Goal: Task Accomplishment & Management: Use online tool/utility

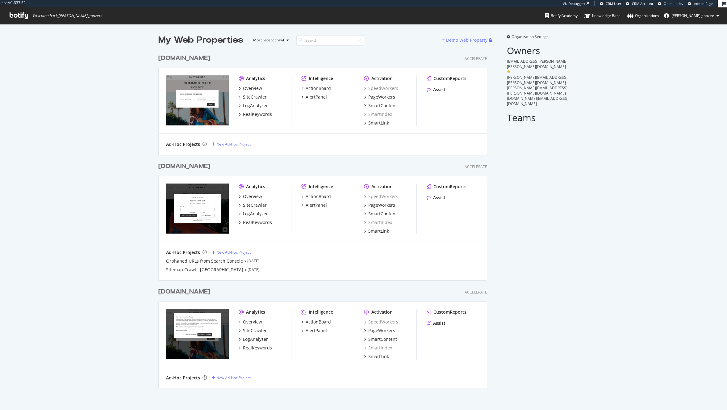
scroll to position [335, 328]
click at [210, 164] on div "www.kurtgeiger.us" at bounding box center [184, 166] width 52 height 9
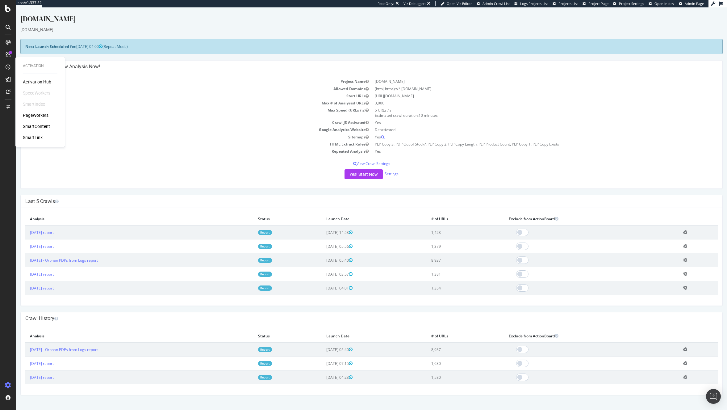
click at [41, 118] on div "Activation Hub SpeedWorkers SmartIndex PageWorkers SmartContent SmartLink" at bounding box center [40, 110] width 35 height 62
click at [40, 116] on div "PageWorkers" at bounding box center [36, 115] width 26 height 6
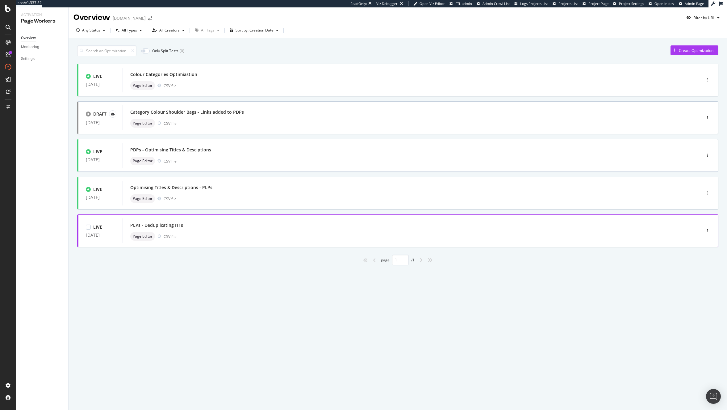
click at [262, 230] on div "PLPs - Deduplicating H1s Page Editor CSV file" at bounding box center [402, 231] width 545 height 20
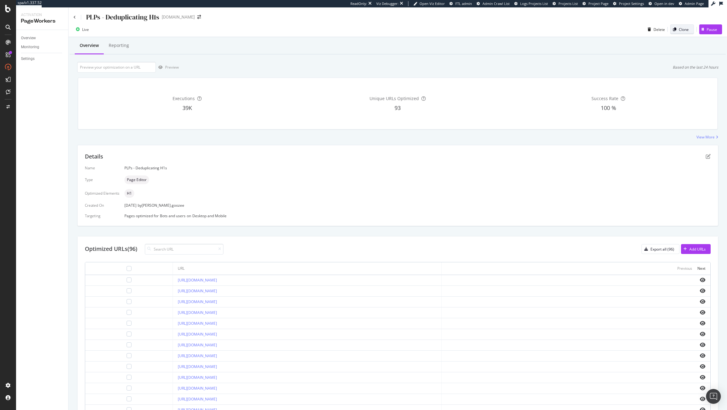
click at [679, 27] on div "Clone" at bounding box center [684, 29] width 10 height 5
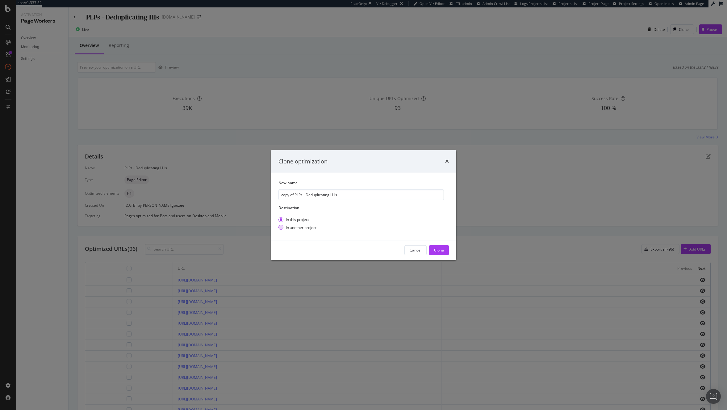
click at [298, 227] on div "In another project" at bounding box center [301, 226] width 31 height 5
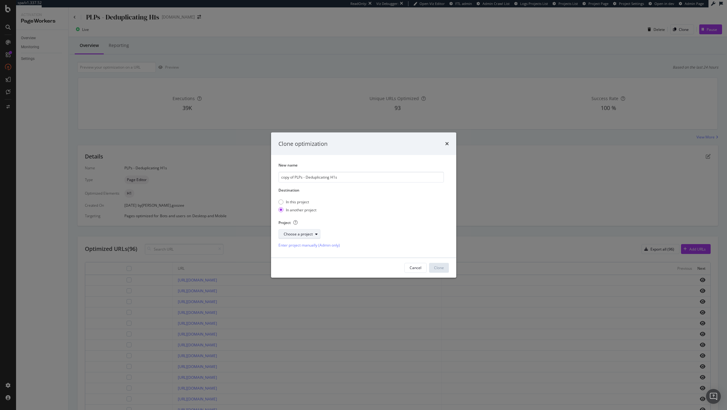
click at [305, 235] on div "Choose a project" at bounding box center [298, 234] width 29 height 4
click at [310, 255] on div "[DOMAIN_NAME]" at bounding box center [300, 255] width 30 height 5
drag, startPoint x: 294, startPoint y: 178, endPoint x: 275, endPoint y: 179, distance: 19.1
click at [275, 179] on div "New name copy of PLPs - Deduplicating H1s Destination In this project In anothe…" at bounding box center [363, 206] width 185 height 102
type input "PLPs - Deduplicating H1s"
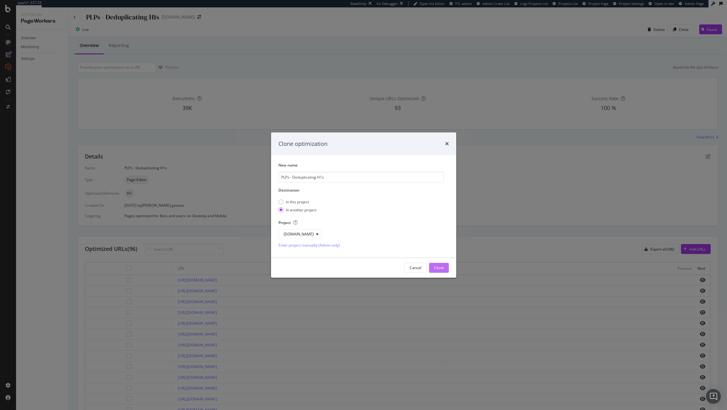
click at [440, 269] on div "Clone" at bounding box center [439, 267] width 10 height 5
click at [439, 269] on div "Clone" at bounding box center [439, 267] width 10 height 5
click at [488, 184] on div "Clone optimization New name PLPs - Deduplicating H1s Destination In this projec…" at bounding box center [363, 205] width 727 height 410
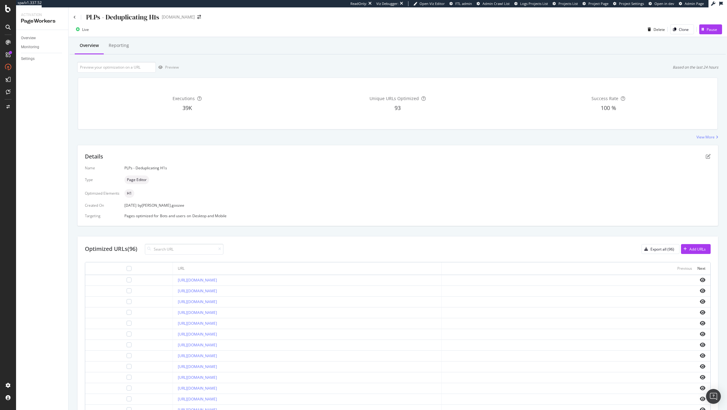
click at [153, 17] on div "PLPs - Deduplicating H1s" at bounding box center [122, 17] width 73 height 10
drag, startPoint x: 160, startPoint y: 17, endPoint x: 73, endPoint y: 17, distance: 87.0
click at [73, 17] on div "PLPs - Deduplicating H1s www.kurtgeiger.us" at bounding box center [398, 14] width 658 height 15
copy div "PLPs - Deduplicating H1s"
click at [706, 157] on icon "pen-to-square" at bounding box center [708, 156] width 5 height 5
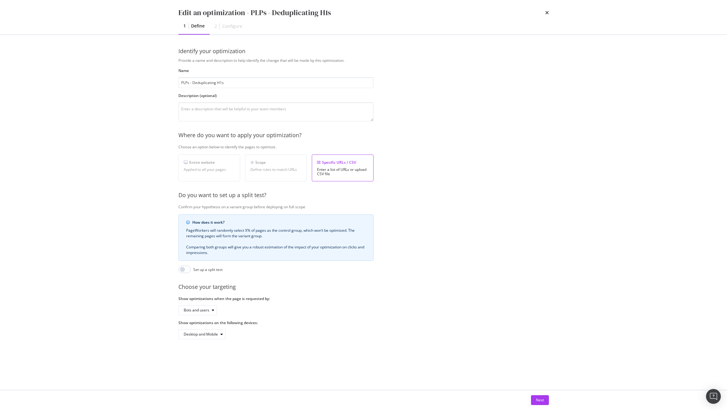
click at [545, 405] on div "Next" at bounding box center [540, 400] width 18 height 10
click at [544, 402] on button "Next" at bounding box center [540, 400] width 18 height 10
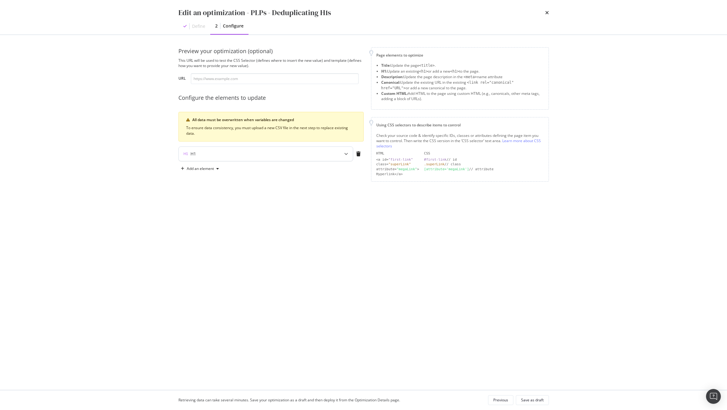
click at [343, 154] on div "modal" at bounding box center [346, 154] width 14 height 14
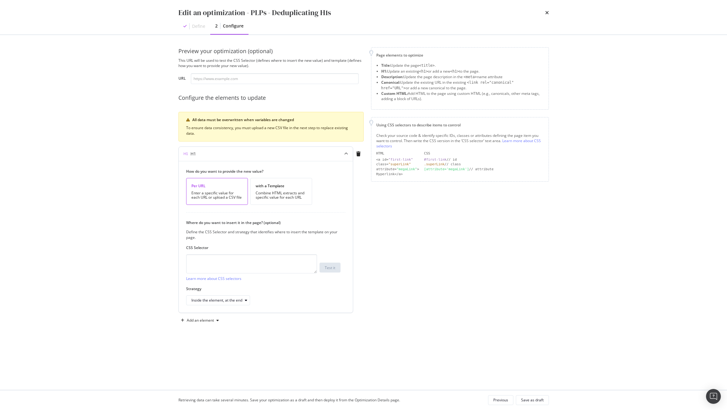
click at [345, 155] on icon "modal" at bounding box center [346, 154] width 4 height 4
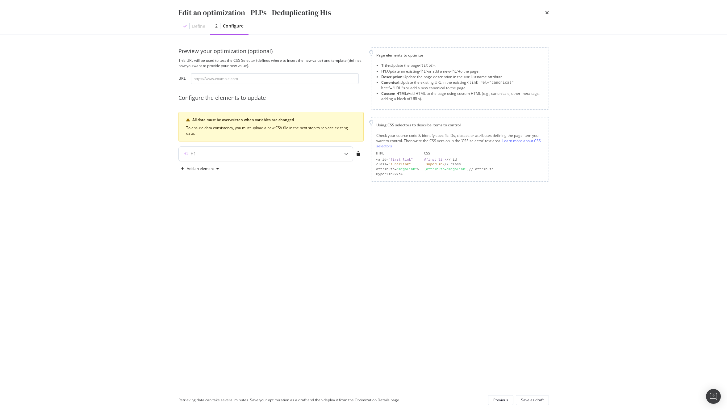
click at [345, 153] on icon "modal" at bounding box center [346, 154] width 4 height 4
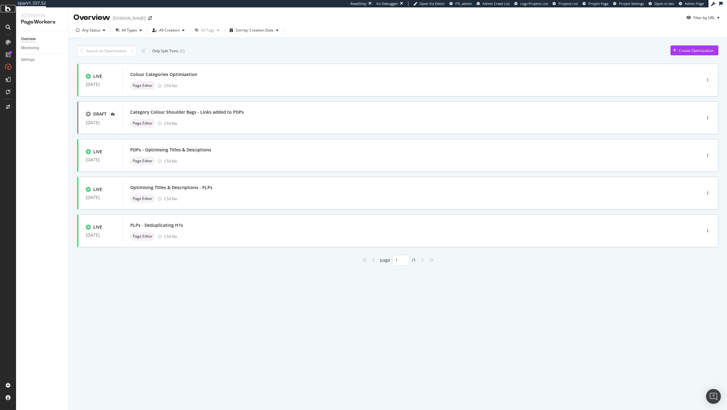
click at [6, 9] on icon at bounding box center [8, 8] width 6 height 7
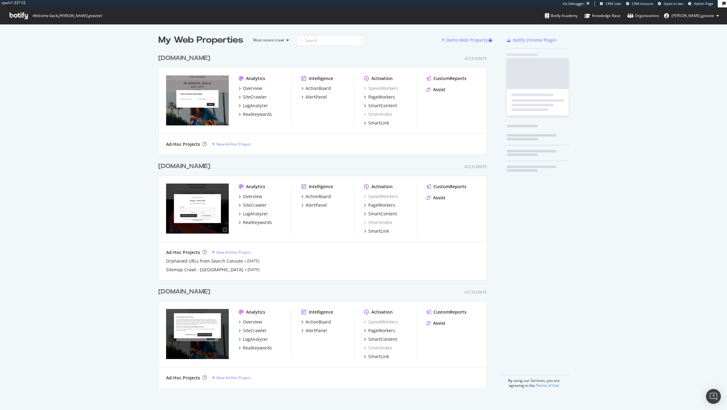
scroll to position [335, 328]
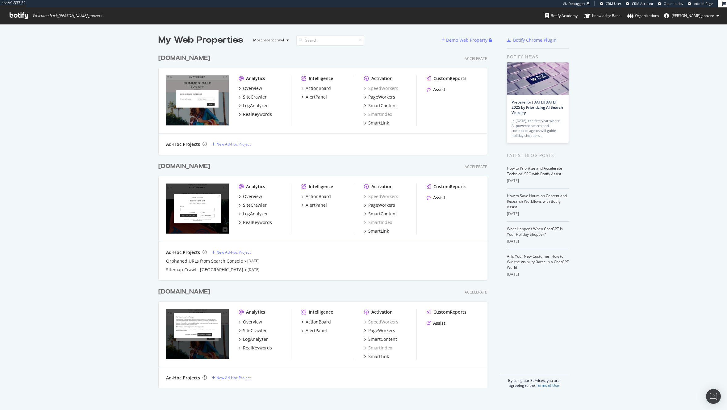
click at [229, 286] on div "www.kurtgeiger.com Accelerate Analytics Overview SiteCrawler LogAnalyzer RealKe…" at bounding box center [325, 334] width 334 height 108
click at [210, 291] on div "[DOMAIN_NAME]" at bounding box center [184, 291] width 52 height 9
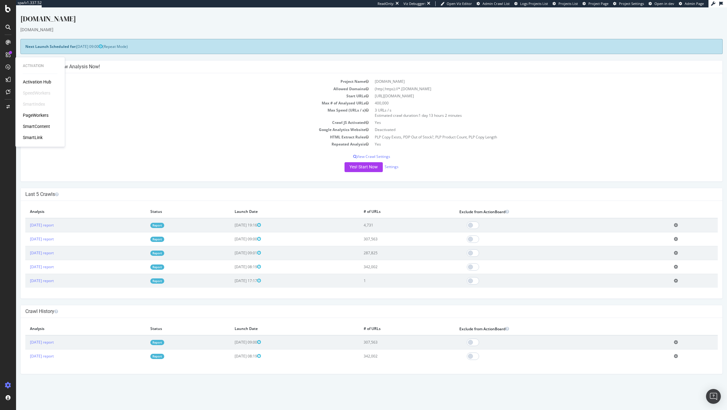
click at [29, 113] on div "PageWorkers" at bounding box center [36, 115] width 26 height 6
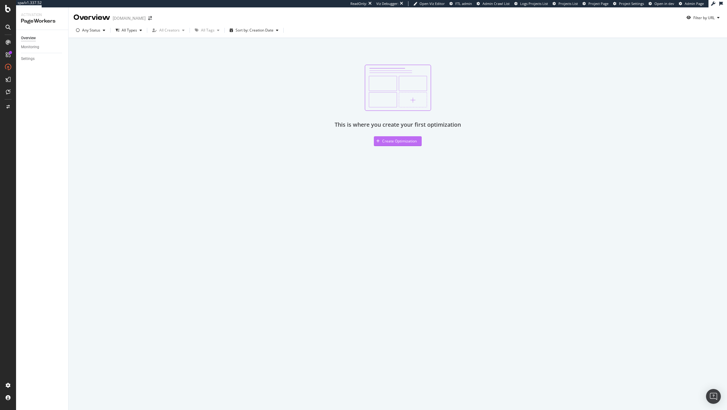
click at [386, 144] on div "Create Optimization" at bounding box center [395, 140] width 43 height 9
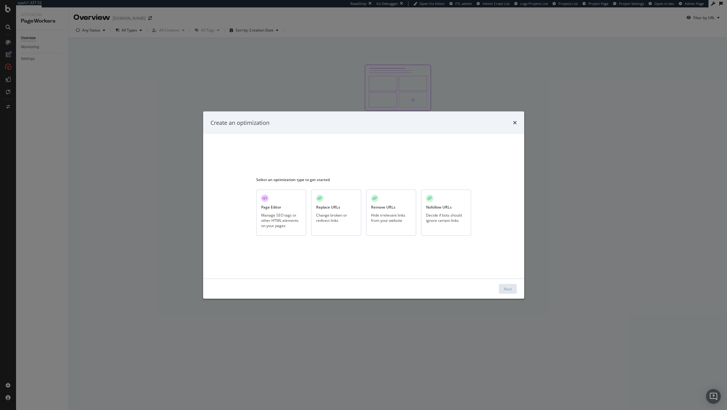
click at [276, 216] on div "Manage SEO tags or other HTML elements on your pages" at bounding box center [281, 220] width 40 height 16
click at [506, 287] on div "Next" at bounding box center [508, 288] width 8 height 5
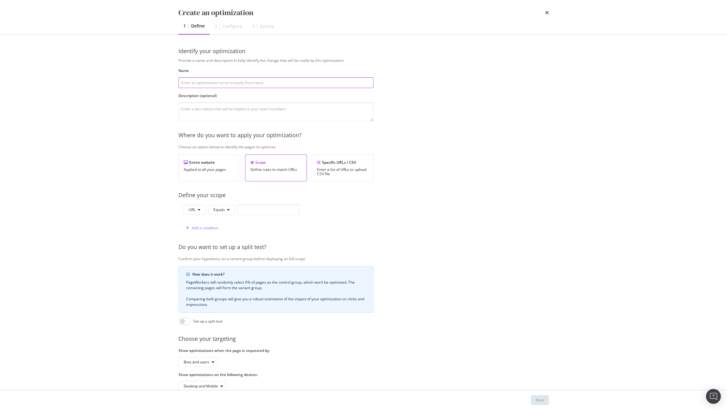
paste input "PLPs - Deduplicating H1s"
type input "PLPs - Deduplicating H1s"
click at [332, 165] on div "Specific URLs / CSV Enter a list of URLs or upload CSV file" at bounding box center [343, 167] width 62 height 27
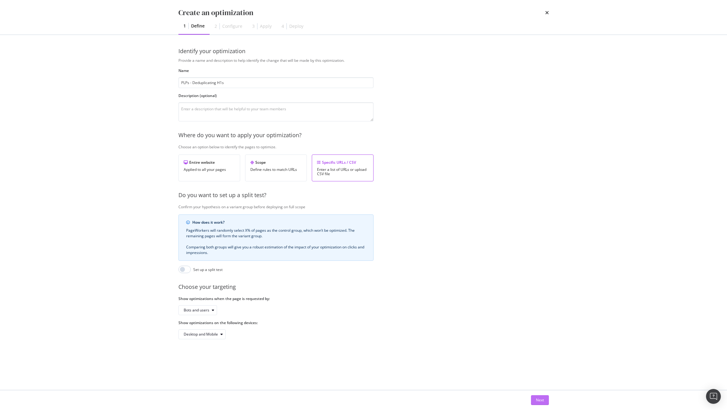
click at [541, 400] on div "Next" at bounding box center [540, 399] width 8 height 5
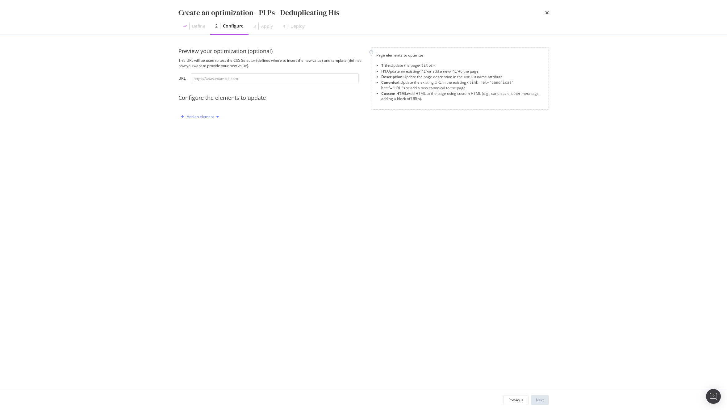
click at [206, 118] on div "Add an element" at bounding box center [200, 117] width 27 height 4
click at [208, 139] on div "H1" at bounding box center [203, 139] width 42 height 8
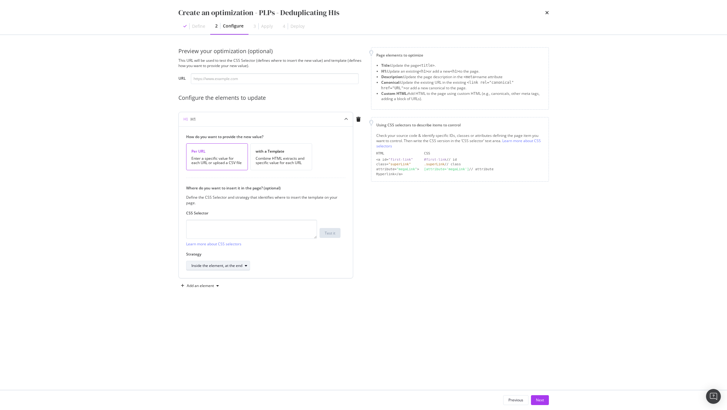
click at [226, 269] on div "Inside the element, at the end" at bounding box center [220, 265] width 58 height 9
click at [252, 289] on div "Inside the element, at the end" at bounding box center [224, 287] width 71 height 8
click at [333, 304] on div "Preview your optimization (optional) This URL will be used to test the CSS Sele…" at bounding box center [363, 212] width 370 height 330
click at [541, 402] on div "Next" at bounding box center [540, 399] width 8 height 5
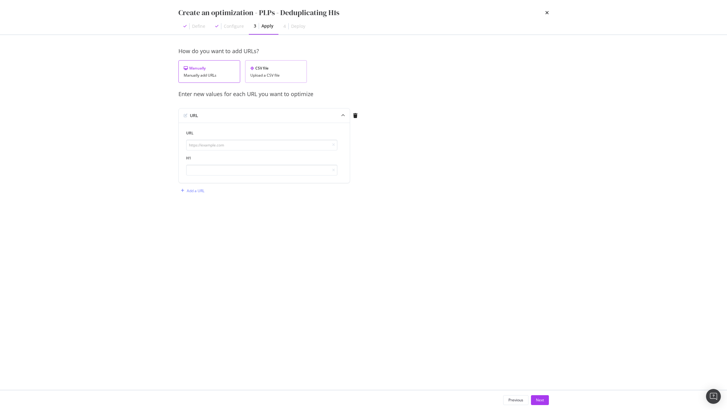
click at [293, 69] on div "CSV file" at bounding box center [275, 67] width 51 height 5
click at [287, 106] on div "To upload your data use the template below The file must contain the same colum…" at bounding box center [363, 105] width 370 height 31
click at [286, 106] on div "To upload your data use the template below The file must contain the same colum…" at bounding box center [363, 105] width 370 height 31
click at [281, 103] on div "Download" at bounding box center [284, 103] width 17 height 5
click at [212, 114] on div "Upload .CSV file" at bounding box center [200, 115] width 27 height 5
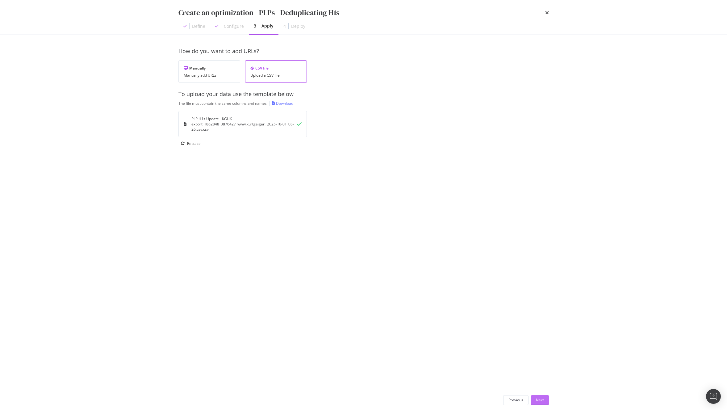
click at [540, 398] on div "Next" at bounding box center [540, 399] width 8 height 5
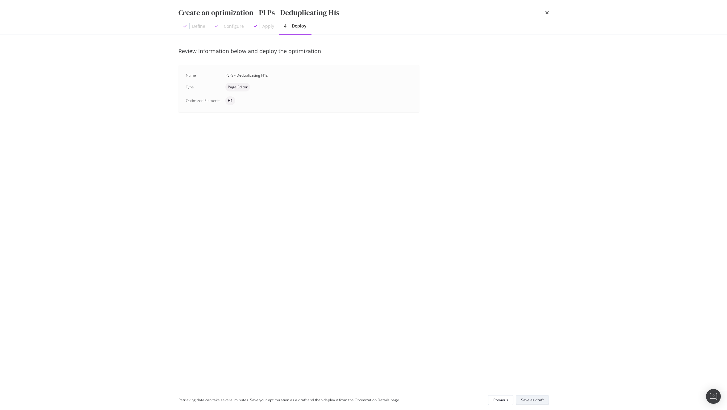
click at [533, 399] on div "Save as draft" at bounding box center [532, 399] width 23 height 5
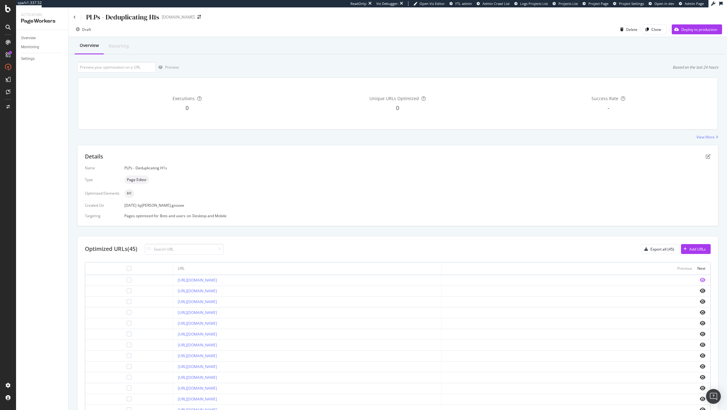
click at [700, 277] on icon "eye" at bounding box center [703, 279] width 6 height 5
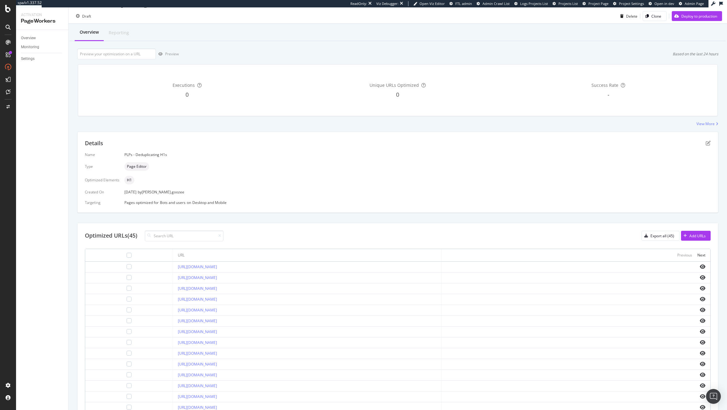
scroll to position [29, 0]
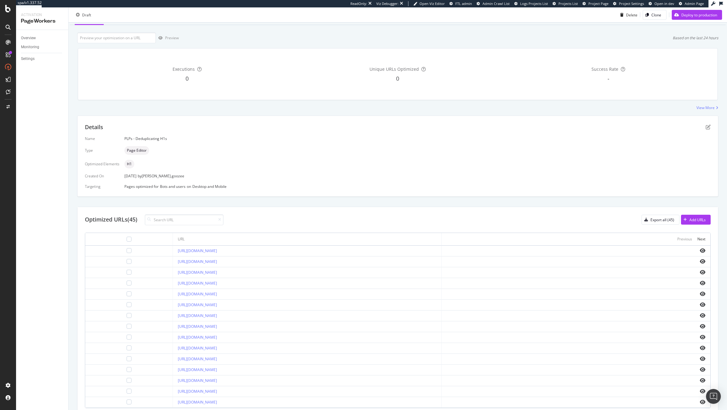
click at [649, 280] on td at bounding box center [576, 283] width 269 height 11
click at [700, 284] on icon "eye" at bounding box center [703, 282] width 6 height 5
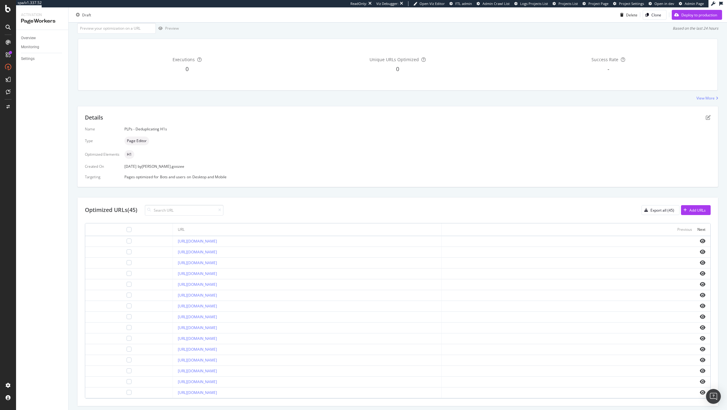
scroll to position [40, 0]
drag, startPoint x: 249, startPoint y: 287, endPoint x: 147, endPoint y: 283, distance: 102.2
click at [173, 283] on td "https://www.kurtgeiger.com/new/accessories" at bounding box center [307, 283] width 269 height 11
copy link "https://www.kurtgeiger.com/new/accessories"
click at [233, 297] on div "https://www.kurtgeiger.com/new/bags" at bounding box center [307, 294] width 258 height 6
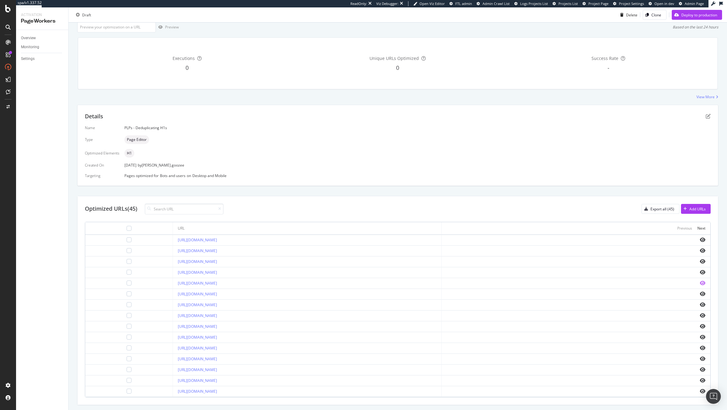
click at [700, 283] on icon "eye" at bounding box center [703, 282] width 6 height 5
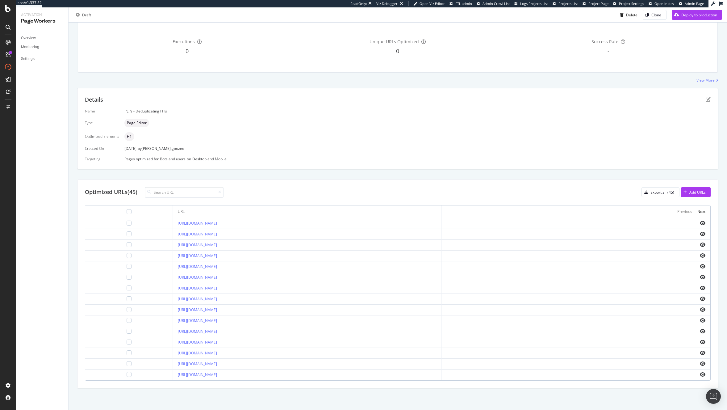
click at [402, 348] on td "https://www.kurtgeiger.com/trends/bestsellers/shoes" at bounding box center [307, 353] width 269 height 11
click at [282, 342] on div "https://www.kurtgeiger.com/trends/bestsellers/bags" at bounding box center [307, 342] width 258 height 6
click at [700, 373] on icon "eye" at bounding box center [703, 374] width 6 height 5
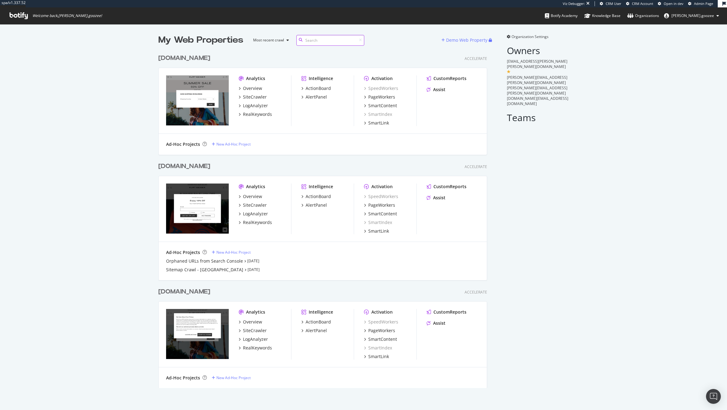
scroll to position [335, 328]
click at [248, 175] on div "www.kurtgeiger.us Accelerate Analytics Overview SiteCrawler LogAnalyzer RealKey…" at bounding box center [325, 216] width 334 height 125
click at [243, 205] on div "SiteCrawler" at bounding box center [255, 205] width 24 height 6
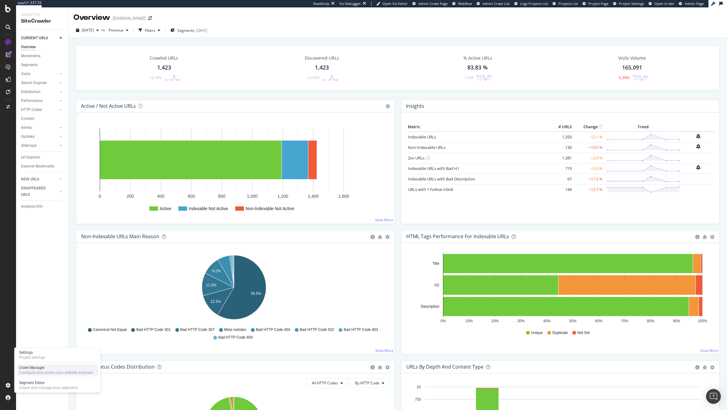
click at [35, 317] on div "Configure and access your website analyses" at bounding box center [56, 372] width 74 height 5
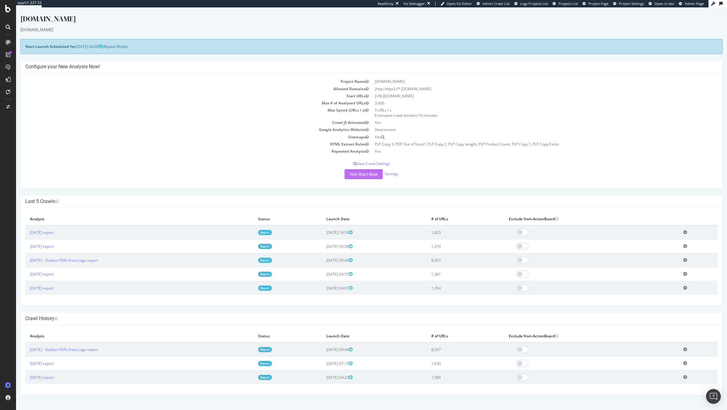
click at [364, 177] on button "Yes! Start Now" at bounding box center [363, 174] width 38 height 10
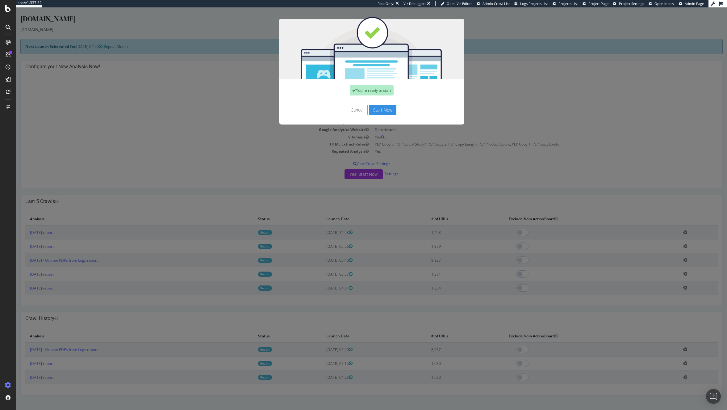
click at [376, 110] on button "Start Now" at bounding box center [382, 110] width 27 height 10
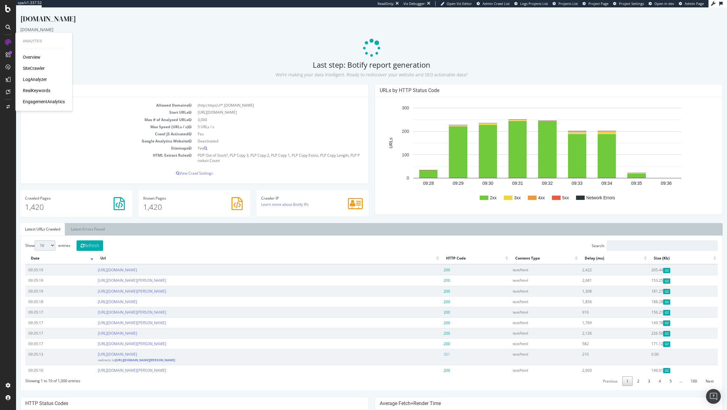
click at [36, 67] on div "SiteCrawler" at bounding box center [34, 68] width 22 height 6
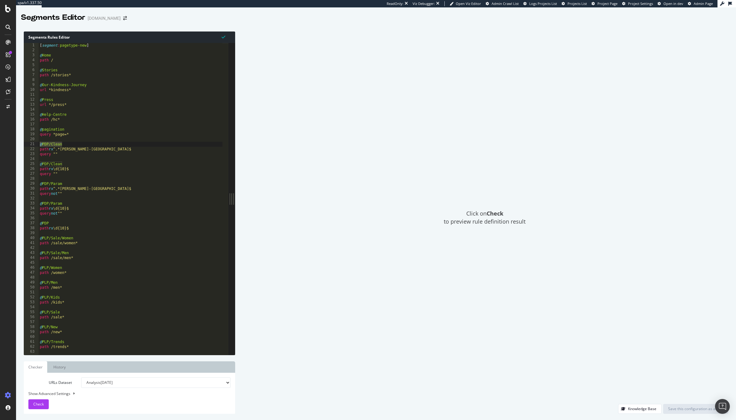
click at [335, 105] on div "Click on Check to preview rule definition result" at bounding box center [484, 217] width 487 height 372
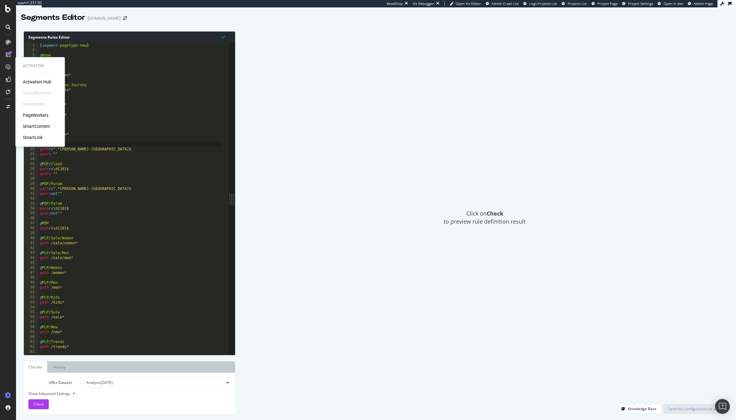
click at [33, 113] on div "PageWorkers" at bounding box center [36, 115] width 26 height 6
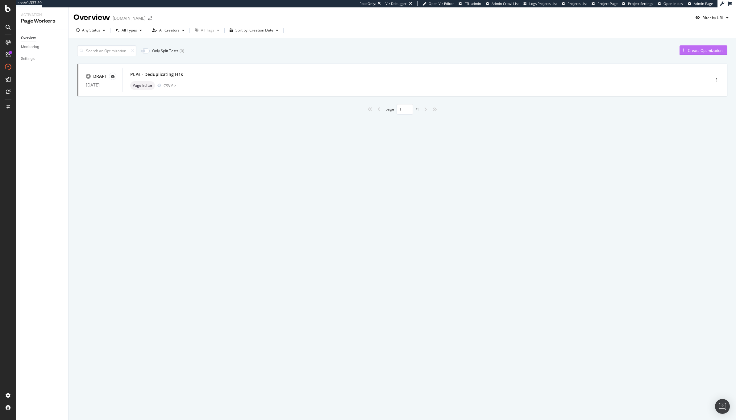
click at [705, 55] on div "Create Optimization" at bounding box center [701, 50] width 43 height 9
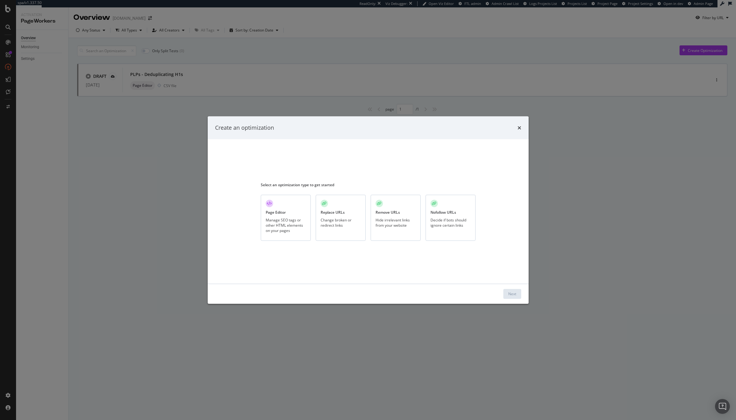
click at [285, 227] on div "Manage SEO tags or other HTML elements on your pages" at bounding box center [286, 225] width 40 height 16
click at [510, 291] on div "Next" at bounding box center [512, 293] width 8 height 5
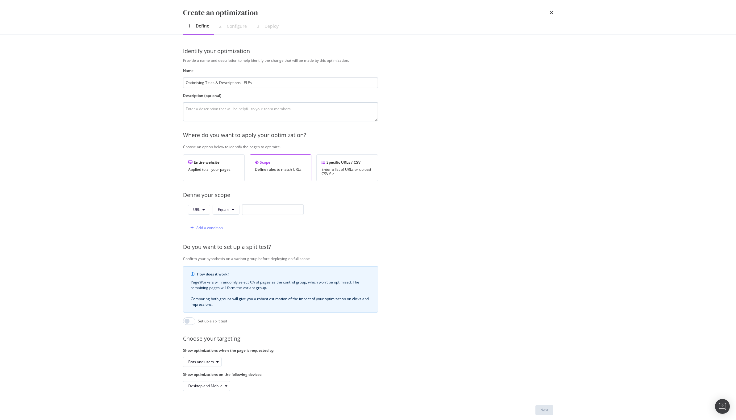
type input "Optimising Titles & Descriptions - PLPs"
click at [267, 107] on textarea "modal" at bounding box center [280, 111] width 195 height 19
click at [331, 165] on div "Specific URLs / CSV" at bounding box center [347, 162] width 51 height 5
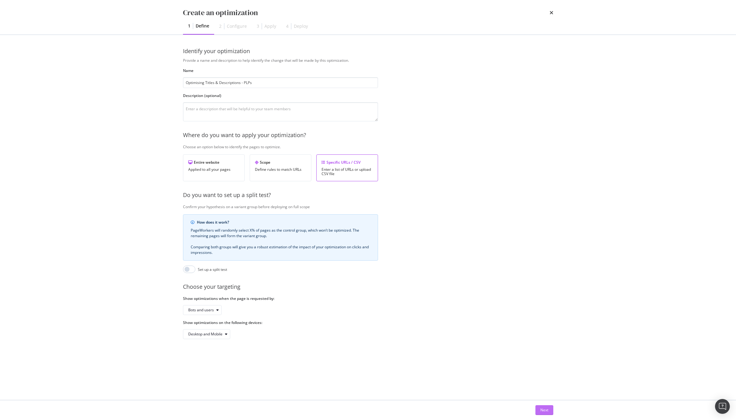
click at [539, 409] on button "Next" at bounding box center [544, 410] width 18 height 10
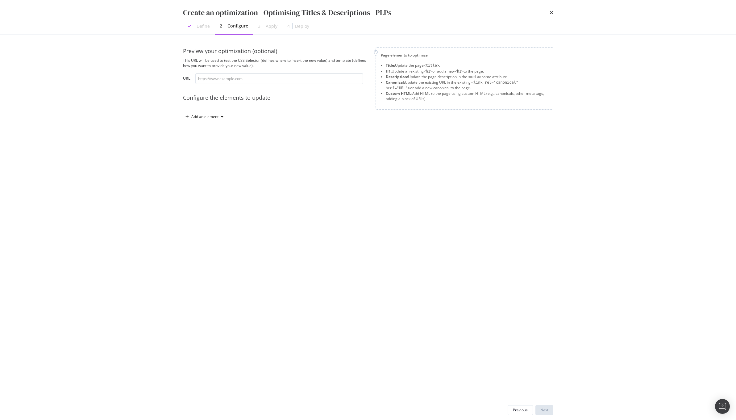
click at [203, 124] on div "Preview your optimization (optional) This URL will be used to test the CSS Sele…" at bounding box center [368, 90] width 370 height 87
click at [207, 120] on div "Add an element" at bounding box center [204, 116] width 43 height 9
click at [214, 129] on div "Title" at bounding box center [208, 129] width 42 height 8
click at [202, 189] on div "Add an element" at bounding box center [204, 185] width 43 height 9
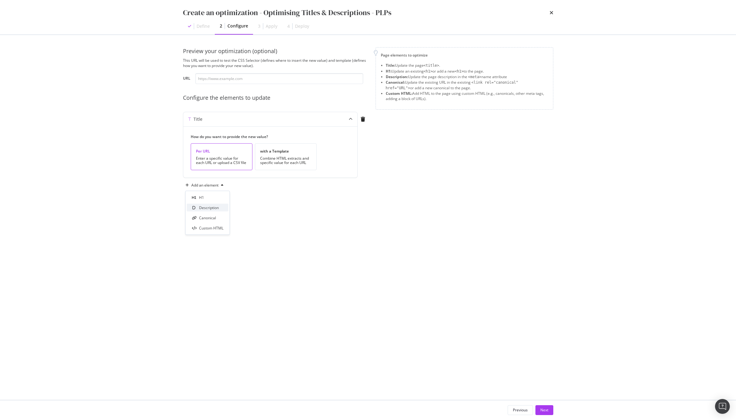
click at [211, 209] on div "Description" at bounding box center [209, 207] width 20 height 5
click at [547, 410] on div "Next" at bounding box center [544, 409] width 8 height 5
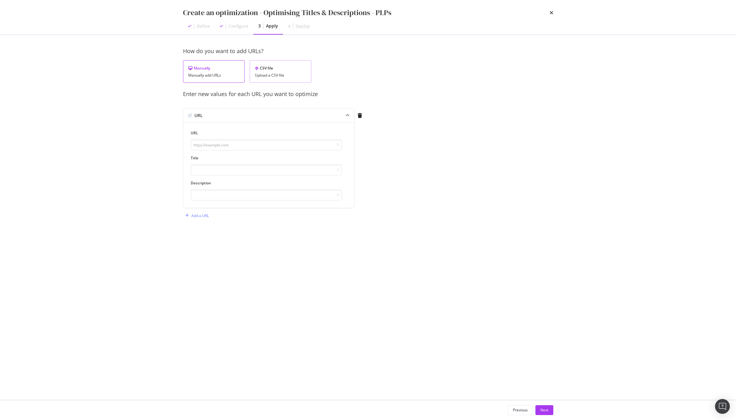
click at [277, 82] on div "CSV file Upload a CSV file" at bounding box center [281, 71] width 62 height 23
click at [287, 105] on div "Download" at bounding box center [289, 103] width 17 height 5
click at [204, 117] on div "Upload .CSV file" at bounding box center [205, 115] width 27 height 5
click at [544, 410] on div "Next" at bounding box center [544, 409] width 8 height 5
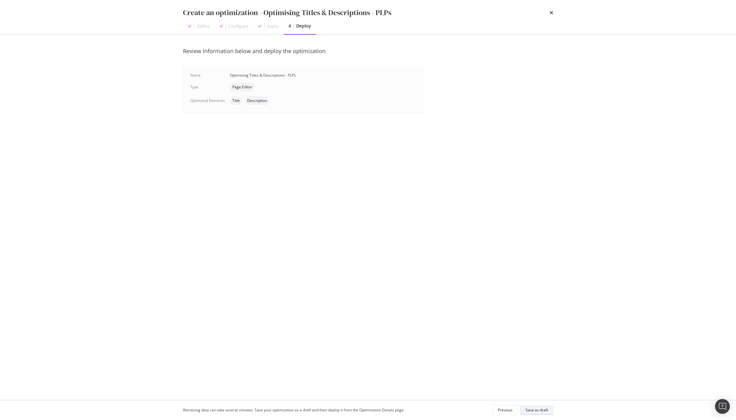
click at [541, 409] on div "Save as draft" at bounding box center [537, 409] width 23 height 5
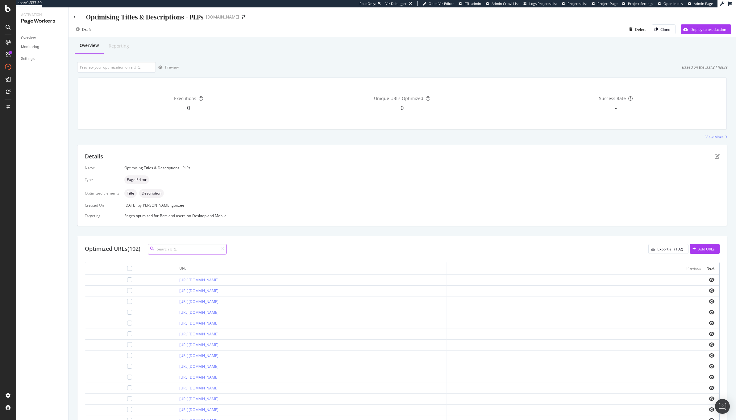
scroll to position [48, 0]
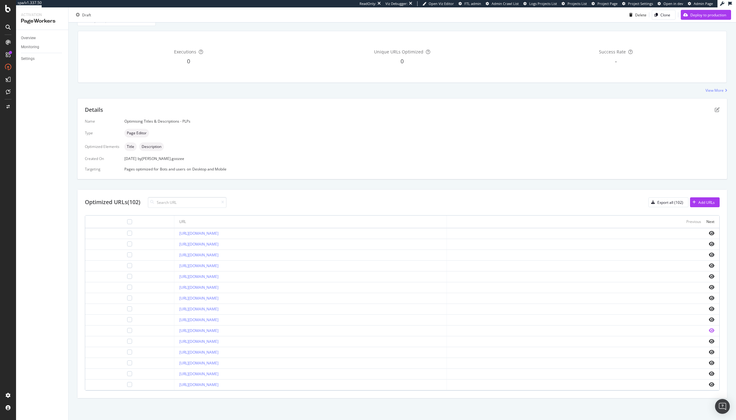
click at [706, 326] on td at bounding box center [583, 330] width 273 height 11
click at [709, 328] on icon "eye" at bounding box center [712, 330] width 6 height 5
click at [269, 347] on td "[URL][DOMAIN_NAME]" at bounding box center [310, 352] width 273 height 11
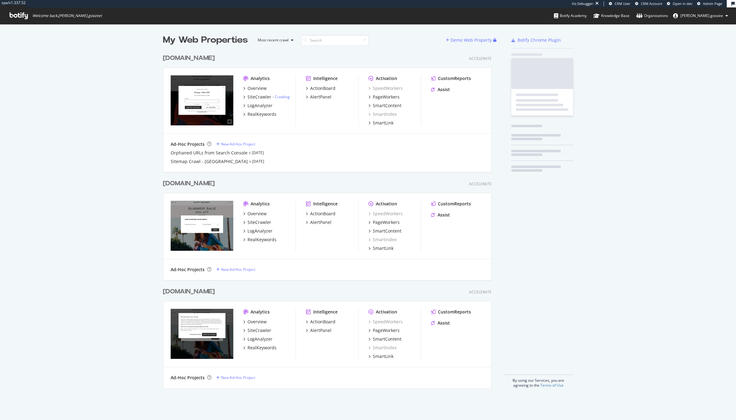
scroll to position [335, 328]
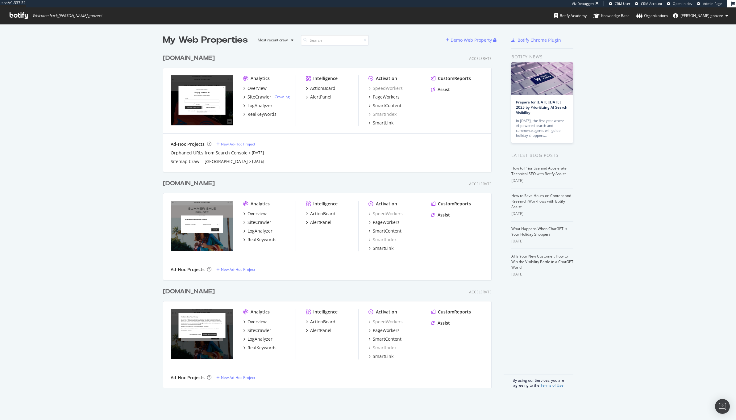
click at [227, 56] on div "[DOMAIN_NAME] Accelerate" at bounding box center [327, 58] width 329 height 9
click at [217, 57] on div "www.kurtgeiger.us" at bounding box center [190, 58] width 54 height 9
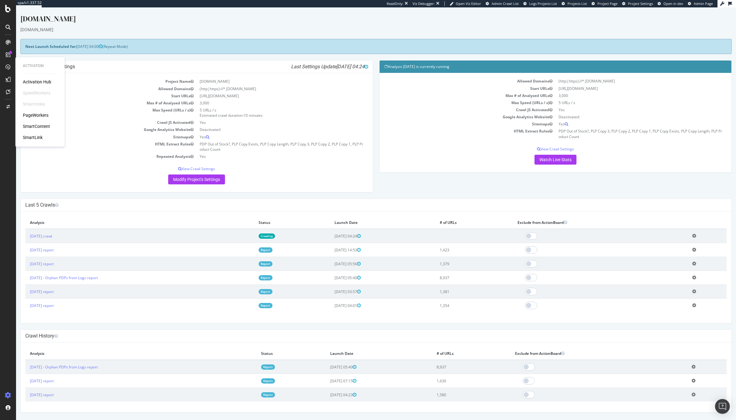
click at [35, 125] on div "SmartContent" at bounding box center [36, 126] width 27 height 6
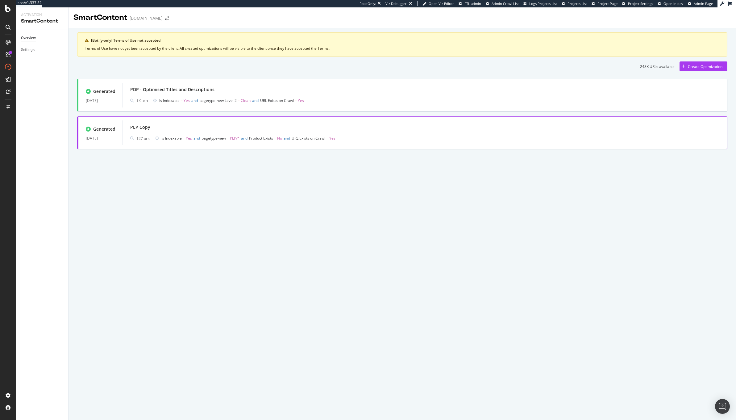
click at [433, 140] on div "127 urls Is Indexable = Yes and pagetype-new = PLP/* and Product Exists = No an…" at bounding box center [424, 138] width 589 height 9
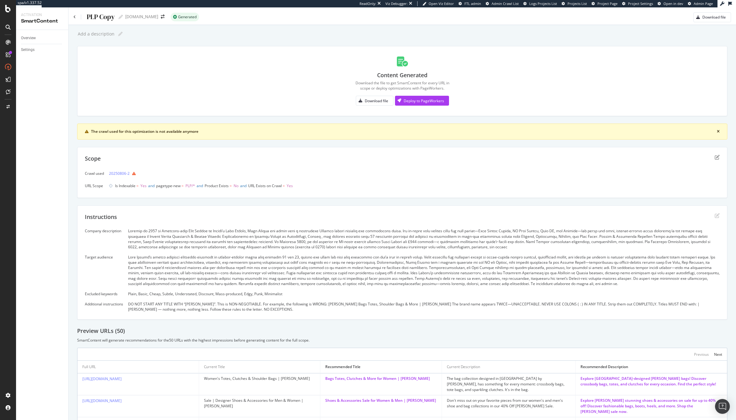
click at [129, 235] on div at bounding box center [424, 238] width 592 height 21
drag, startPoint x: 132, startPoint y: 234, endPoint x: 368, endPoint y: 254, distance: 237.6
click at [368, 254] on div "Company description Target audience Excluded keywords Plain, Basic, Cheap, Subt…" at bounding box center [402, 270] width 635 height 84
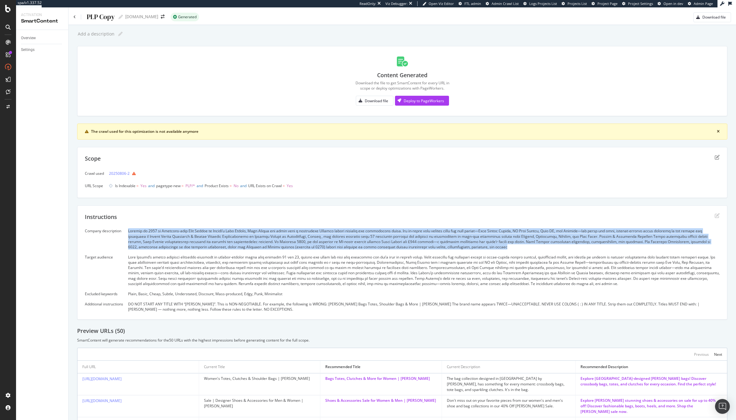
drag, startPoint x: 504, startPoint y: 249, endPoint x: 129, endPoint y: 230, distance: 375.8
click at [129, 230] on div at bounding box center [424, 238] width 592 height 21
copy div "Founded in 1963 by Austrian-born Kurt Geiger on London’s Bond Street, Kurt Geig…"
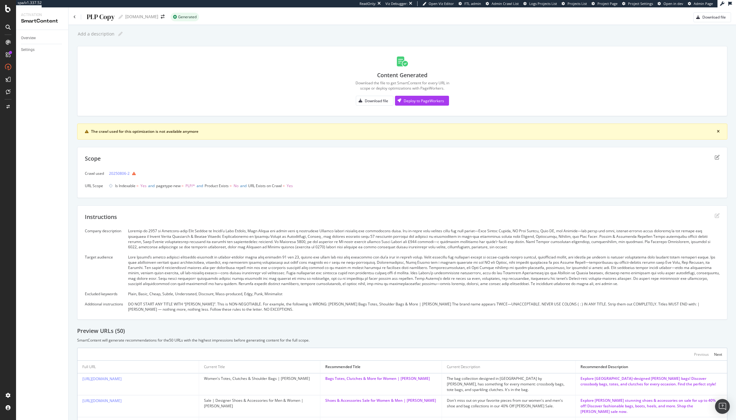
click at [233, 291] on div "Plain, Basic, Cheap, Subtle, Understated, Discount, Mass-produced, Edgy, Punk, …" at bounding box center [424, 293] width 592 height 5
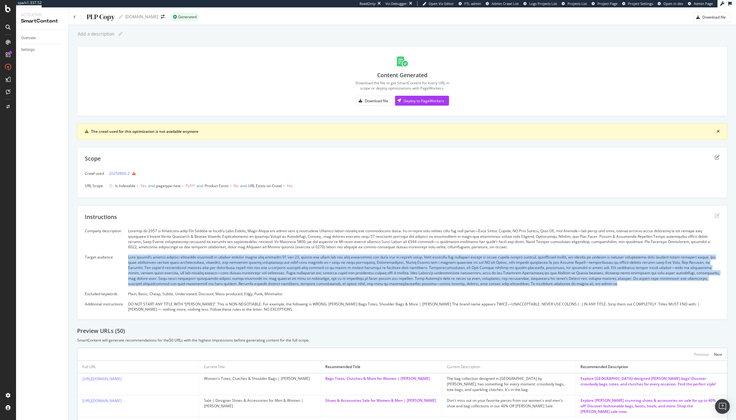
drag, startPoint x: 623, startPoint y: 283, endPoint x: 128, endPoint y: 256, distance: 496.1
click at [128, 256] on div "Company description Target audience Excluded keywords Plain, Basic, Cheap, Subt…" at bounding box center [402, 270] width 635 height 84
copy div "Kurt Geiger’s target audience primarily consists of fashion-forward women aged …"
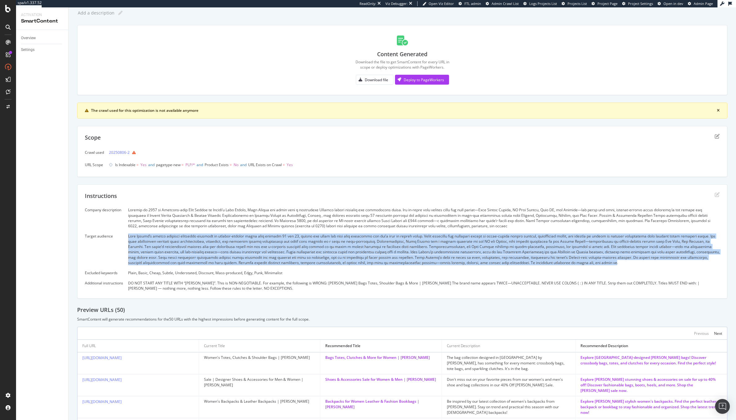
scroll to position [29, 0]
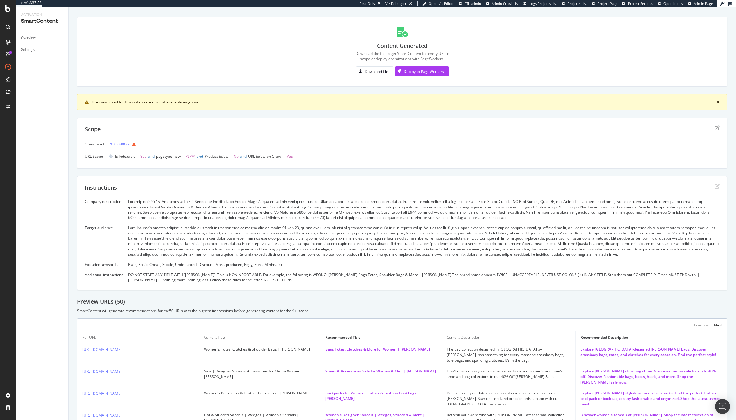
click at [280, 267] on div "Plain, Basic, Cheap, Subtle, Understated, Discount, Mass-produced, Edgy, Punk, …" at bounding box center [424, 264] width 592 height 5
drag, startPoint x: 289, startPoint y: 265, endPoint x: 128, endPoint y: 265, distance: 160.8
click at [128, 265] on div "Plain, Basic, Cheap, Subtle, Understated, Discount, Mass-produced, Edgy, Punk, …" at bounding box center [424, 264] width 592 height 5
copy div "Plain, Basic, Cheap, Subtle, Understated, Discount, Mass-produced, Edgy, Punk, …"
click at [233, 287] on div "Instructions Company description Target audience Excluded keywords Plain, Basic…" at bounding box center [402, 233] width 650 height 114
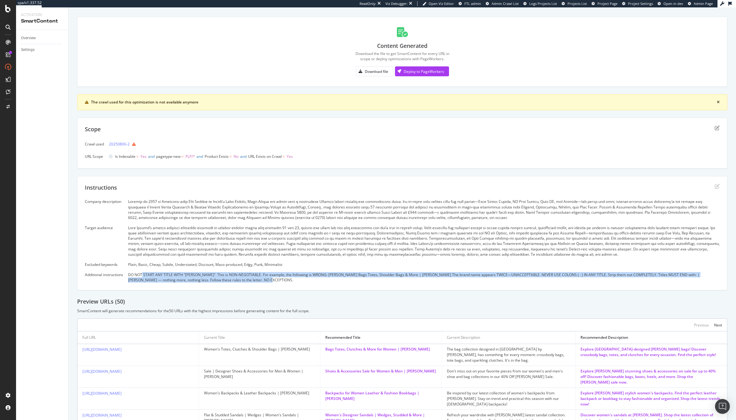
drag, startPoint x: 244, startPoint y: 282, endPoint x: 141, endPoint y: 277, distance: 102.9
click at [141, 277] on div "DO NOT START ANY TITLE WITH “KURT GEIGER”. This is NON-NEGOTIABLE. For example,…" at bounding box center [424, 277] width 592 height 10
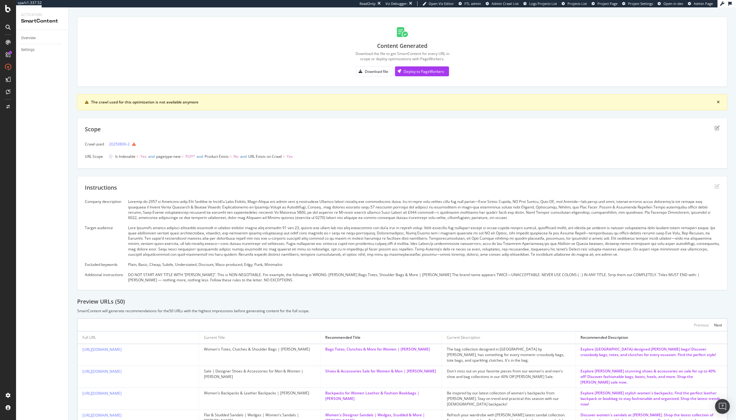
click at [140, 277] on div "DO NOT START ANY TITLE WITH “KURT GEIGER”. This is NON-NEGOTIABLE. For example,…" at bounding box center [424, 277] width 592 height 10
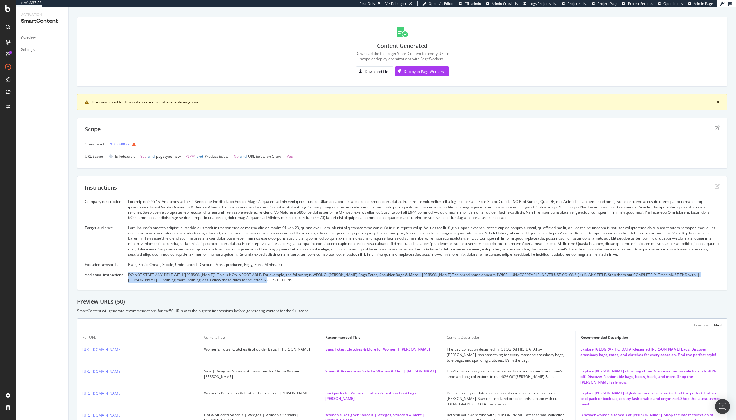
drag, startPoint x: 130, startPoint y: 276, endPoint x: 236, endPoint y: 282, distance: 106.0
click at [236, 282] on div "DO NOT START ANY TITLE WITH “KURT GEIGER”. This is NON-NEGOTIABLE. For example,…" at bounding box center [424, 277] width 592 height 10
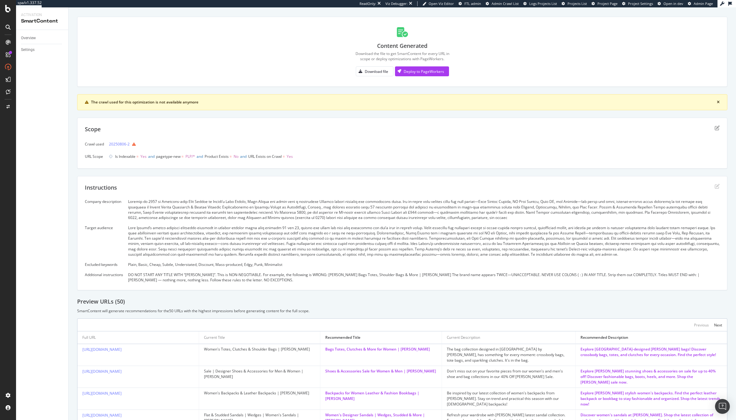
click at [252, 278] on div "DO NOT START ANY TITLE WITH “KURT GEIGER”. This is NON-NEGOTIABLE. For example,…" at bounding box center [424, 277] width 592 height 10
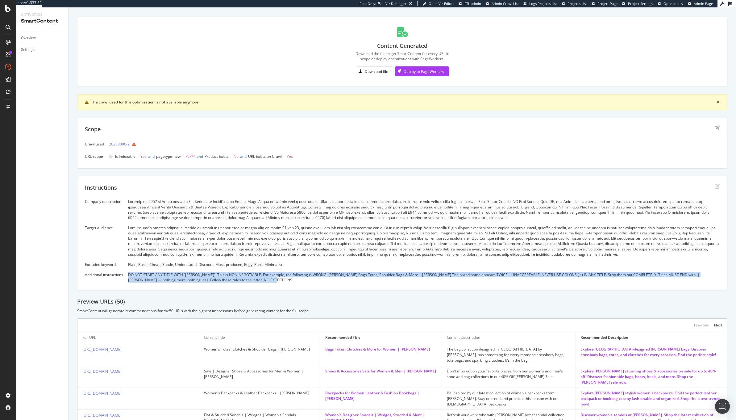
drag, startPoint x: 249, startPoint y: 278, endPoint x: 128, endPoint y: 275, distance: 121.3
click at [128, 275] on div "DO NOT START ANY TITLE WITH “KURT GEIGER”. This is NON-NEGOTIABLE. For example,…" at bounding box center [424, 277] width 592 height 10
copy div "DO NOT START ANY TITLE WITH “KURT GEIGER”. This is NON-NEGOTIABLE. For example,…"
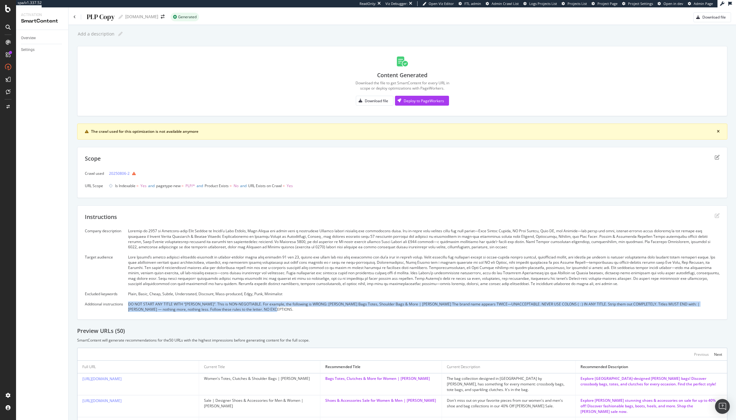
scroll to position [195, 0]
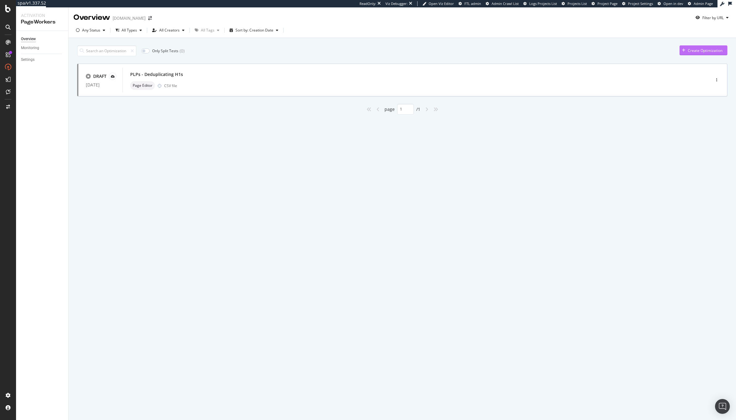
click at [706, 51] on div "Create Optimization" at bounding box center [705, 50] width 35 height 5
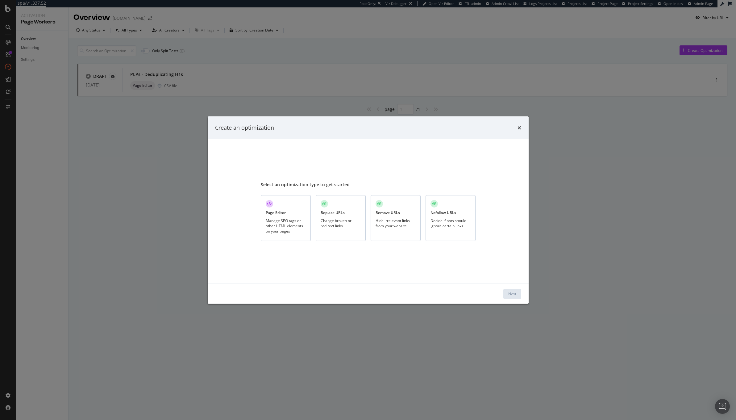
click at [578, 222] on div "Create an optimization Select an optimization type to get started Page Editor M…" at bounding box center [368, 210] width 736 height 420
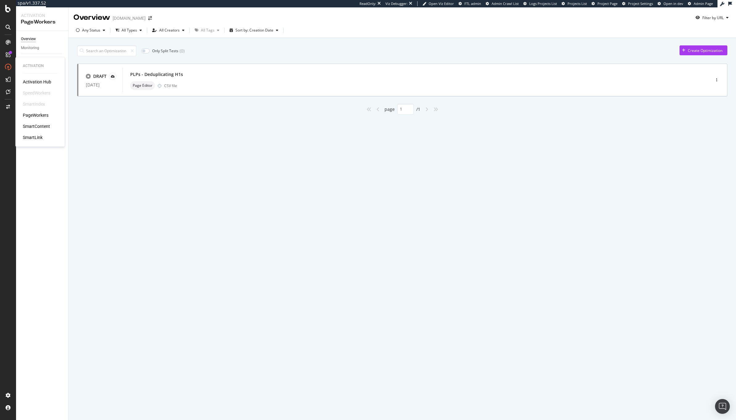
click at [35, 122] on div "Activation Hub SpeedWorkers SmartIndex PageWorkers SmartContent SmartLink" at bounding box center [40, 110] width 35 height 62
click at [700, 49] on div "Create Optimization" at bounding box center [705, 50] width 35 height 5
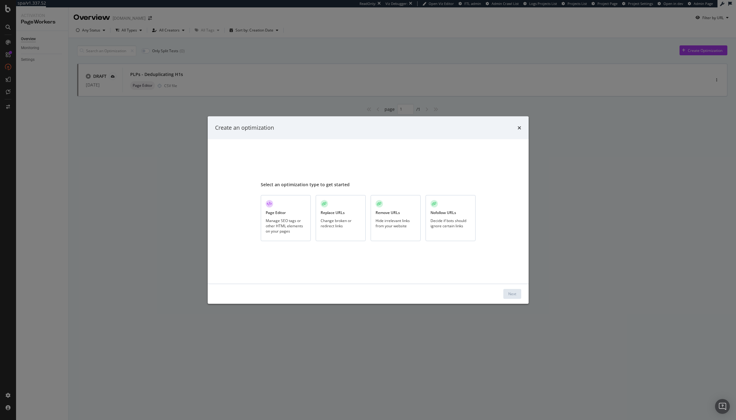
click at [296, 223] on div "Manage SEO tags or other HTML elements on your pages" at bounding box center [286, 226] width 40 height 16
click at [516, 294] on button "Next" at bounding box center [512, 294] width 18 height 10
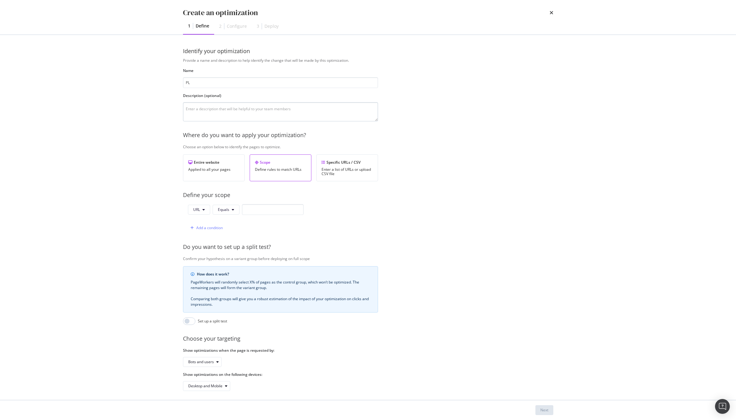
type input "PLp"
click at [552, 14] on icon "times" at bounding box center [552, 12] width 4 height 5
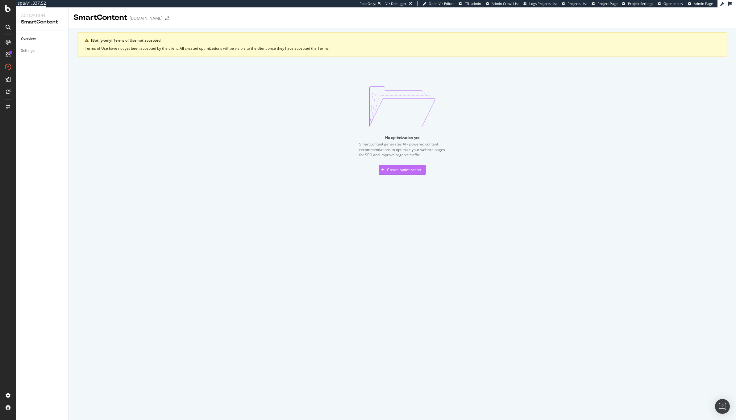
click at [404, 168] on div "Create optimization" at bounding box center [404, 169] width 34 height 5
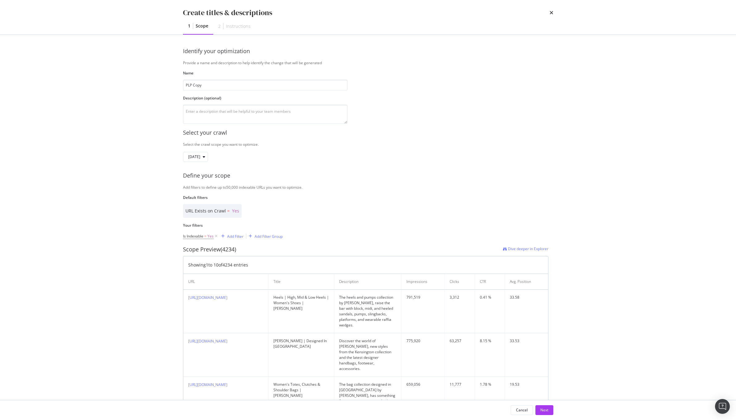
type input "PLP Copy"
click at [238, 241] on div "Is Indexable = Yes Add Filter Add Filter Group" at bounding box center [233, 236] width 100 height 19
click at [237, 237] on div "Add Filter" at bounding box center [235, 236] width 16 height 5
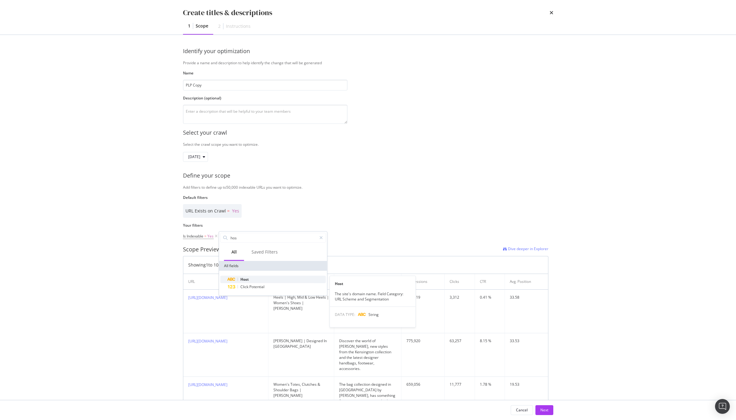
type input "hos"
click at [247, 280] on span "Host" at bounding box center [244, 279] width 8 height 5
click at [247, 265] on input "Name" at bounding box center [257, 263] width 67 height 10
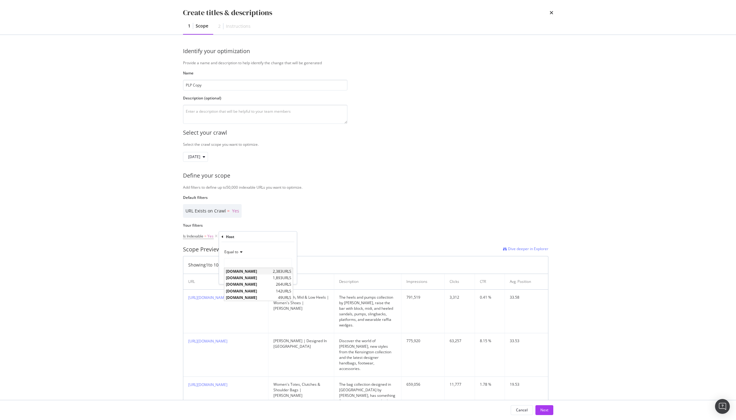
click at [256, 273] on span "www.kurtgeiger.com" at bounding box center [248, 271] width 45 height 5
type input "www.kurtgeiger.com"
click at [281, 278] on div "Apply" at bounding box center [283, 276] width 18 height 6
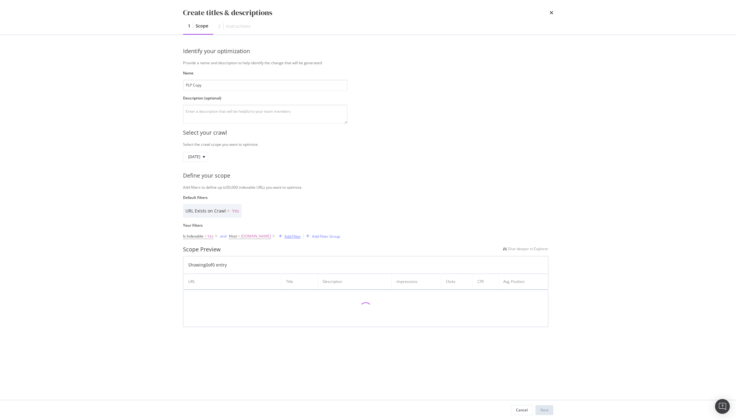
click at [301, 234] on div "Add Filter" at bounding box center [293, 236] width 16 height 5
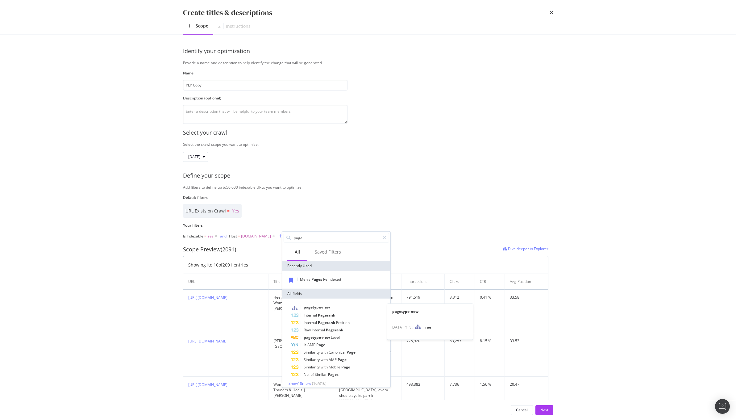
type input "page"
click at [328, 305] on span "pagetype-new" at bounding box center [317, 306] width 26 height 5
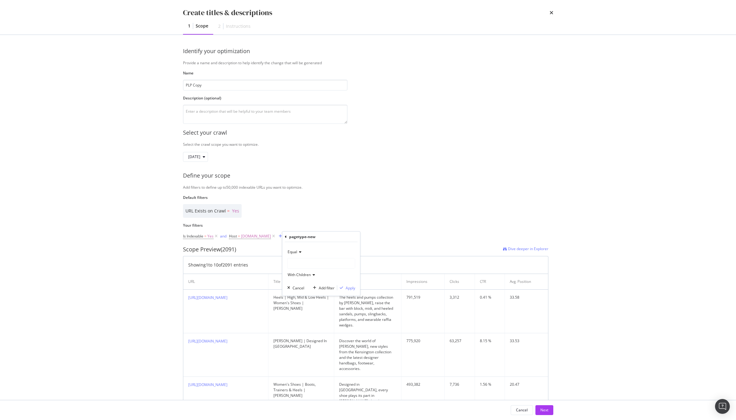
click at [317, 262] on div "modal" at bounding box center [321, 263] width 67 height 10
click at [313, 290] on span "314 URLS" at bounding box center [311, 289] width 18 height 5
click at [328, 289] on span "Select" at bounding box center [328, 289] width 11 height 5
click at [352, 286] on div "Apply" at bounding box center [351, 287] width 10 height 5
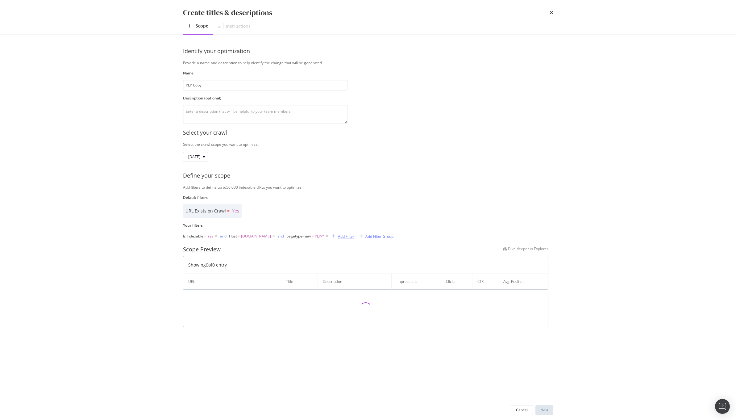
click at [345, 239] on button "Add Filter" at bounding box center [342, 235] width 25 height 7
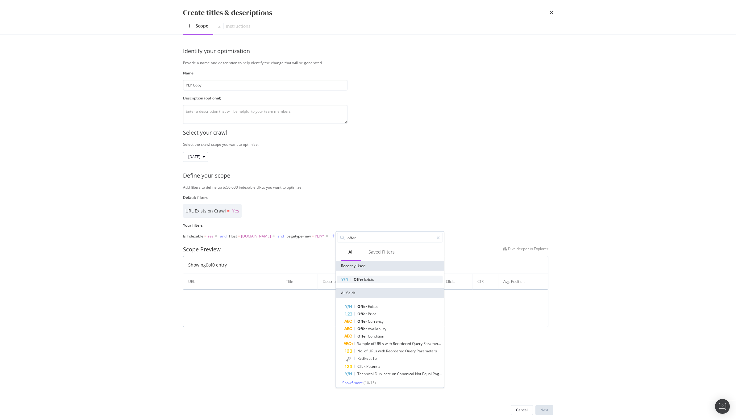
type input "offer"
click at [378, 280] on div "Offer Exists" at bounding box center [390, 279] width 106 height 7
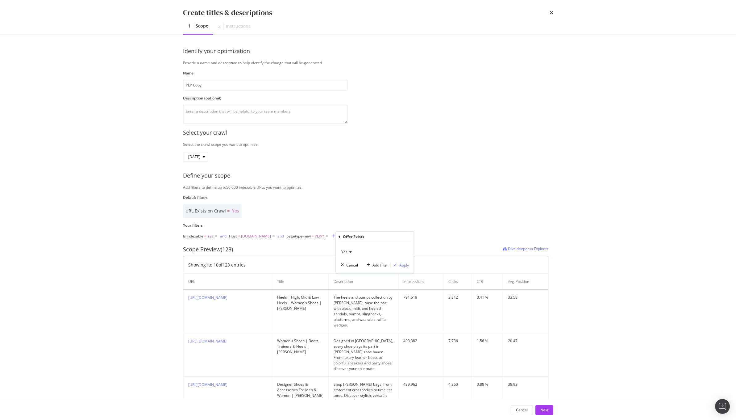
click at [347, 251] on span "Yes" at bounding box center [344, 251] width 6 height 5
click at [347, 272] on span "No" at bounding box center [346, 272] width 5 height 5
click at [406, 266] on div "Apply" at bounding box center [404, 264] width 10 height 5
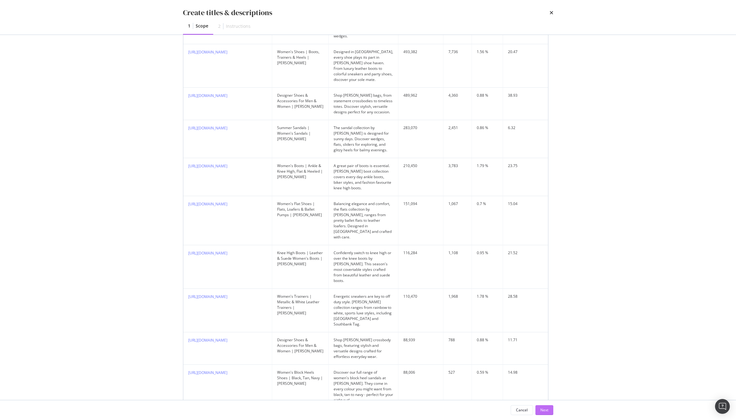
click at [546, 411] on div "Next" at bounding box center [544, 409] width 8 height 5
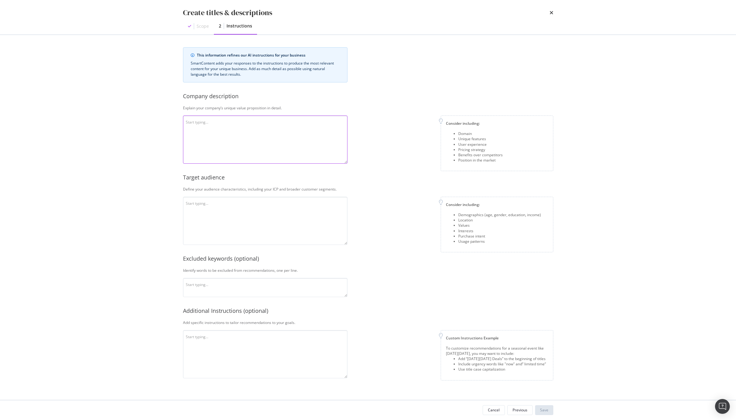
click at [293, 138] on textarea "modal" at bounding box center [265, 139] width 164 height 48
paste textarea "Founded in 1963 by Austrian-born Kurt Geiger on London’s Bond Street, Kurt Geig…"
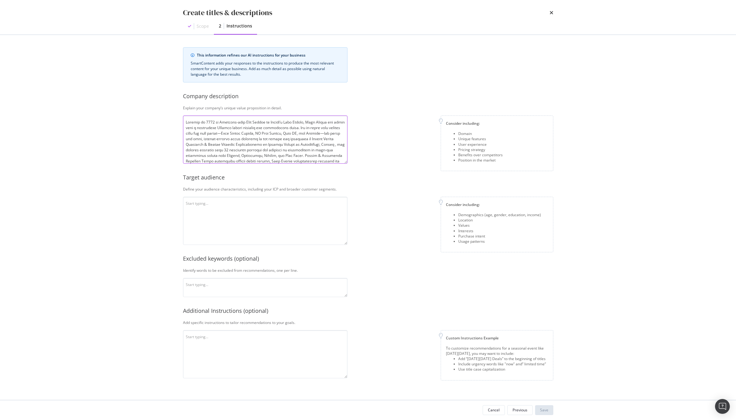
scroll to position [39, 0]
type textarea "Founded in 1963 by Austrian-born Kurt Geiger on London’s Bond Street, Kurt Geig…"
click at [247, 215] on textarea "modal" at bounding box center [265, 221] width 164 height 48
paste textarea "Kurt Geiger’s target audience primarily consists of fashion-forward women aged …"
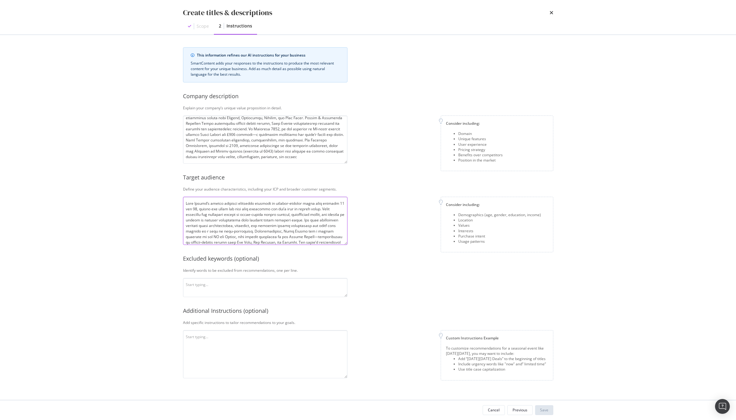
scroll to position [84, 0]
type textarea "Kurt Geiger’s target audience primarily consists of fashion-forward women aged …"
click at [264, 301] on div "This information refines our AI instructions for your business SmartContent add…" at bounding box center [368, 212] width 370 height 331
click at [274, 290] on textarea "modal" at bounding box center [265, 287] width 164 height 19
paste textarea "Plain, Basic, Cheap, Subtle, Understated, Discount, Mass-produced, Edgy, Punk, …"
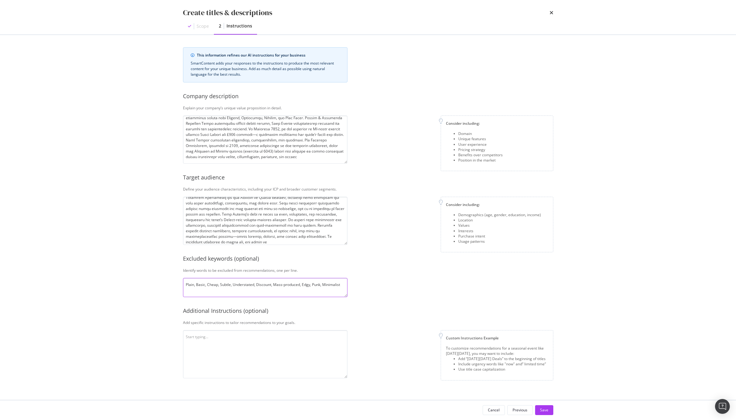
type textarea "Plain, Basic, Cheap, Subtle, Understated, Discount, Mass-produced, Edgy, Punk, …"
click at [259, 327] on div "This information refines our AI instructions for your business SmartContent add…" at bounding box center [368, 212] width 370 height 331
click at [253, 342] on textarea "modal" at bounding box center [265, 354] width 164 height 48
paste textarea "DO NOT START ANY TITLE WITH “KURT GEIGER”. This is NON-NEGOTIABLE. For example,…"
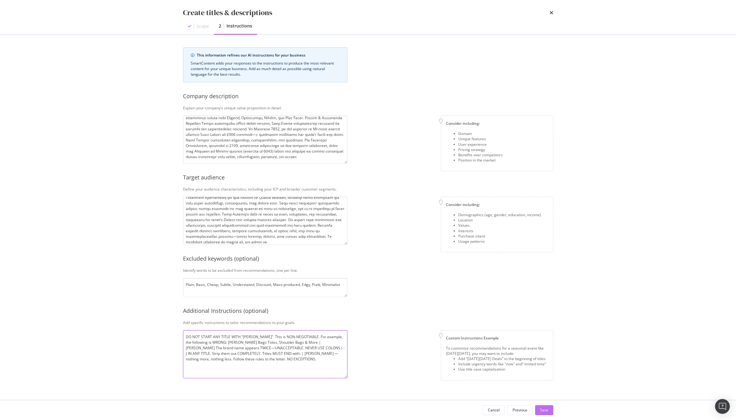
type textarea "DO NOT START ANY TITLE WITH “KURT GEIGER”. This is NON-NEGOTIABLE. For example,…"
click at [546, 409] on div "Save" at bounding box center [544, 409] width 8 height 5
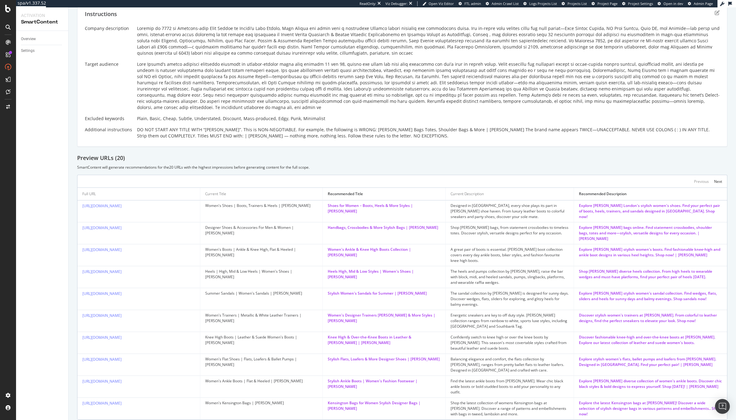
scroll to position [113, 0]
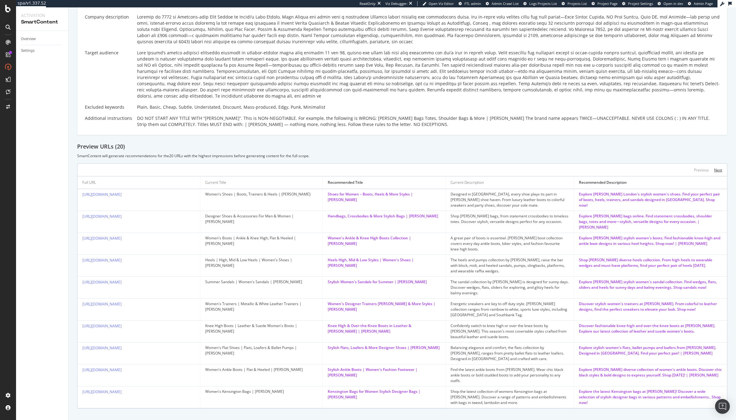
drag, startPoint x: 713, startPoint y: 163, endPoint x: 612, endPoint y: 128, distance: 106.3
click at [612, 128] on div "Add a description Add a description Scope Crawl used 20250925 URL Scope Is Inde…" at bounding box center [402, 162] width 650 height 492
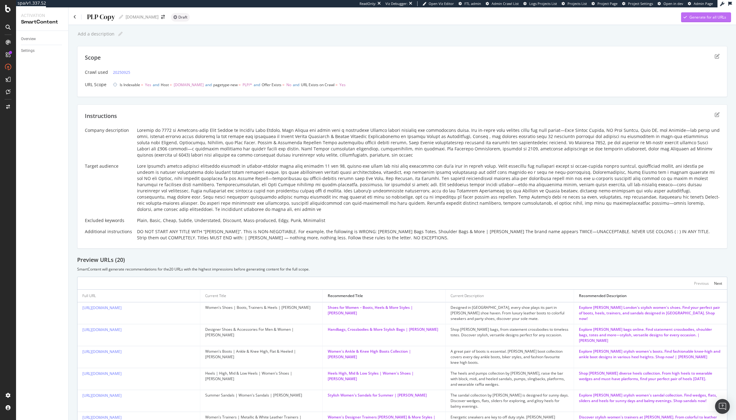
click at [709, 19] on div "Generate for all URLs" at bounding box center [707, 17] width 37 height 5
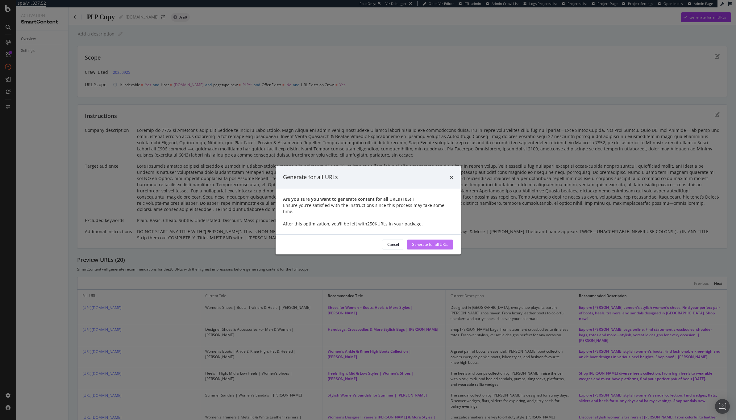
click at [430, 242] on div "Generate for all URLs" at bounding box center [430, 244] width 37 height 5
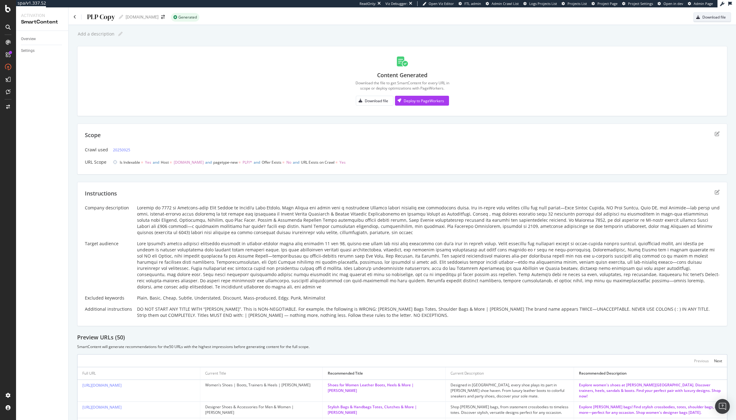
click at [702, 18] on div "Download file" at bounding box center [713, 17] width 23 height 5
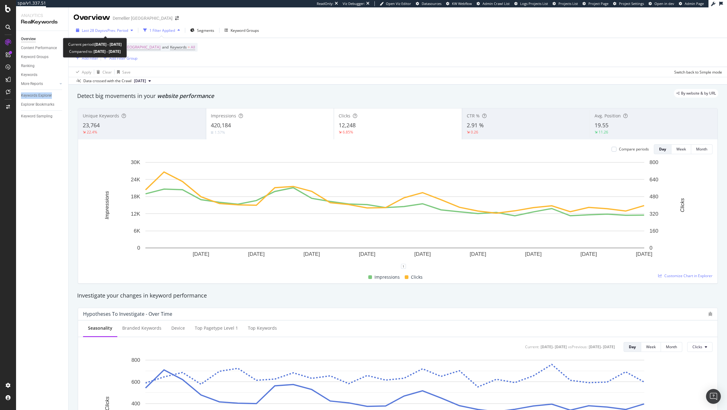
click at [117, 30] on span "vs Prev. Period" at bounding box center [116, 30] width 24 height 5
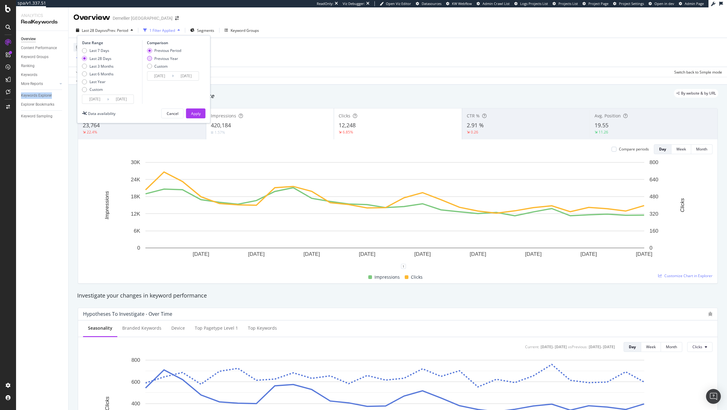
click at [175, 60] on div "Previous Year" at bounding box center [166, 58] width 24 height 5
type input "[DATE]"
click at [196, 109] on div "Apply" at bounding box center [196, 113] width 10 height 9
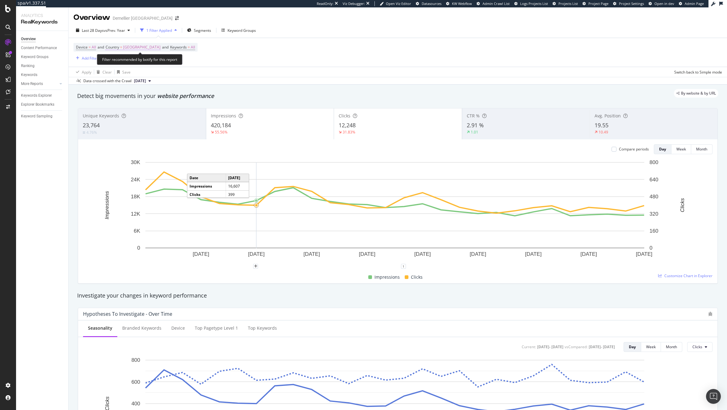
click at [160, 49] on span "United States of America" at bounding box center [141, 47] width 37 height 9
click at [125, 74] on div "Cancel" at bounding box center [124, 74] width 12 height 5
click at [157, 48] on span "United States of America" at bounding box center [141, 47] width 37 height 9
click at [132, 61] on span "United States of America" at bounding box center [131, 61] width 37 height 5
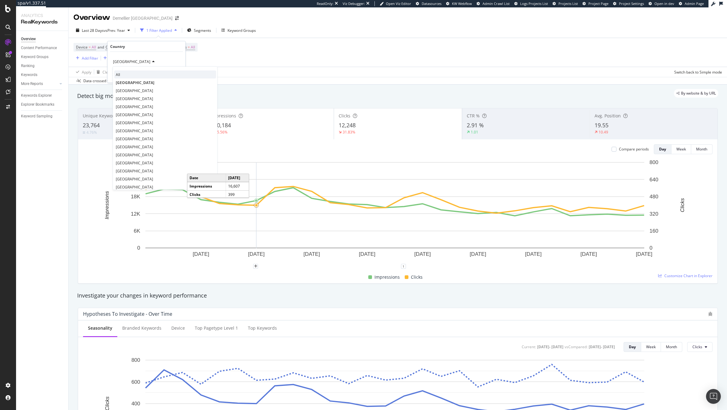
click at [127, 73] on div "All" at bounding box center [165, 74] width 102 height 8
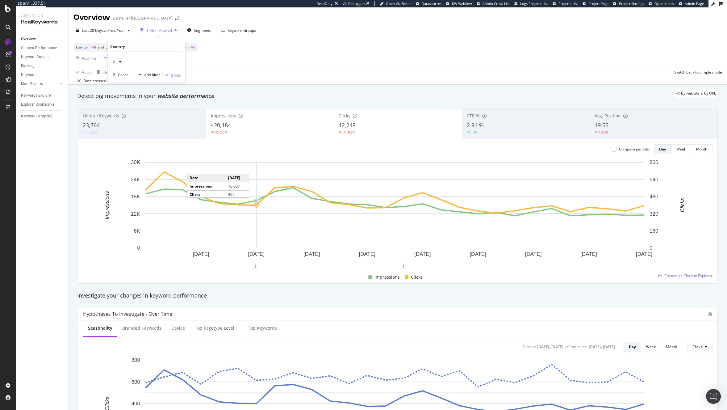
click at [173, 75] on div "Apply" at bounding box center [176, 74] width 10 height 5
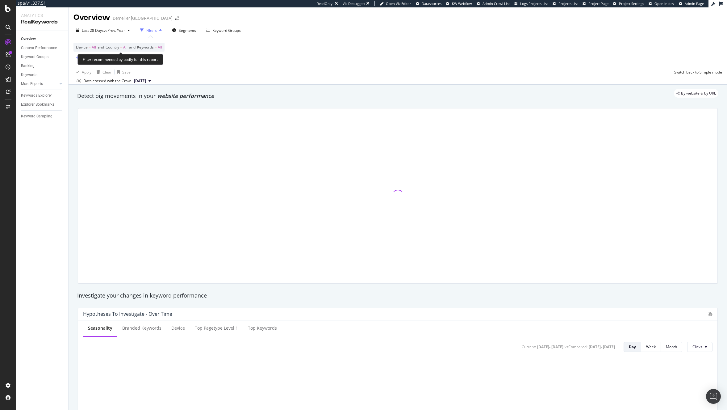
click at [160, 51] on span "Device = All and Country = All and Keywords = All" at bounding box center [119, 47] width 86 height 9
click at [161, 49] on span "Keywords = All" at bounding box center [149, 47] width 25 height 6
click at [153, 60] on div "button" at bounding box center [156, 62] width 7 height 4
click at [171, 76] on span "Non-Branded" at bounding box center [183, 74] width 63 height 6
click at [212, 72] on div "Apply" at bounding box center [209, 74] width 10 height 5
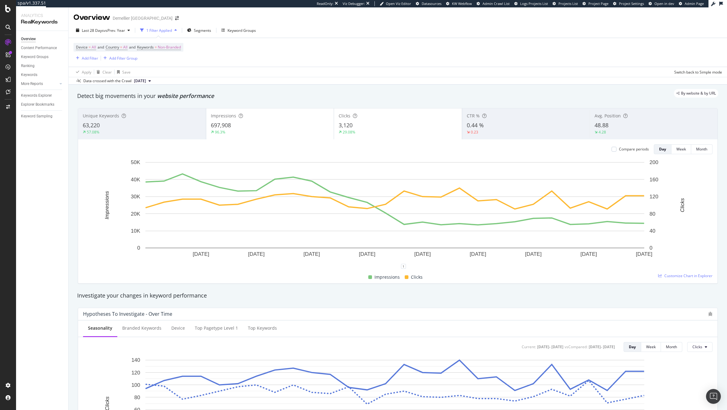
click at [277, 141] on div "Compare periods Day Week Month 2 Sep. 2025 5 Sep. 2025 8 Sep. 2025 11 Sep. 2025…" at bounding box center [397, 211] width 639 height 144
click at [270, 128] on div "697,908" at bounding box center [270, 125] width 119 height 8
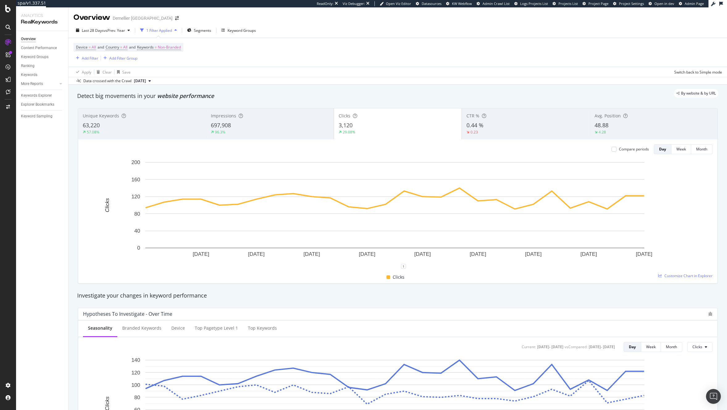
click at [611, 154] on div "Compare periods" at bounding box center [629, 149] width 37 height 10
click at [611, 151] on div at bounding box center [613, 149] width 5 height 5
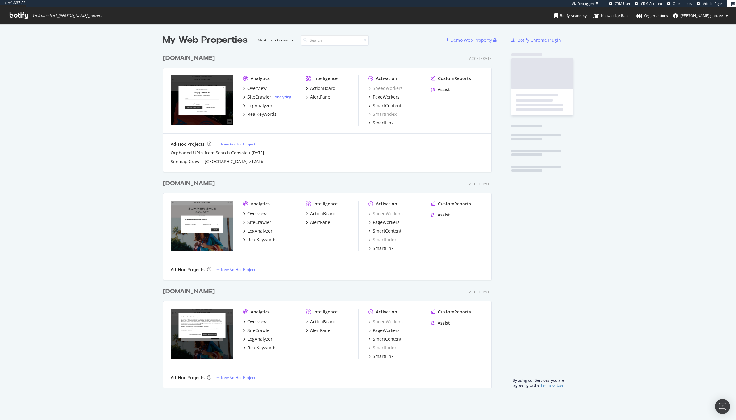
scroll to position [335, 328]
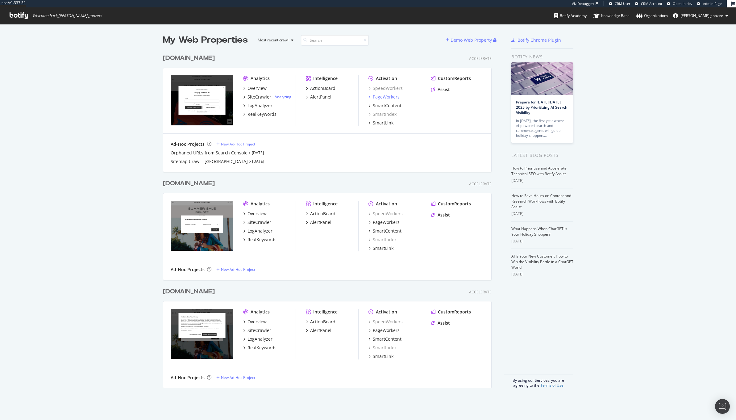
click at [392, 95] on div "PageWorkers" at bounding box center [386, 97] width 27 height 6
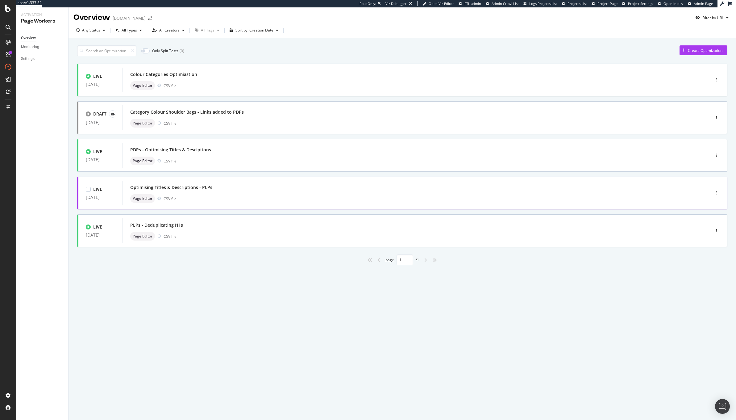
click at [360, 189] on div "Optimising Titles & Descriptions - PLPs" at bounding box center [407, 187] width 554 height 9
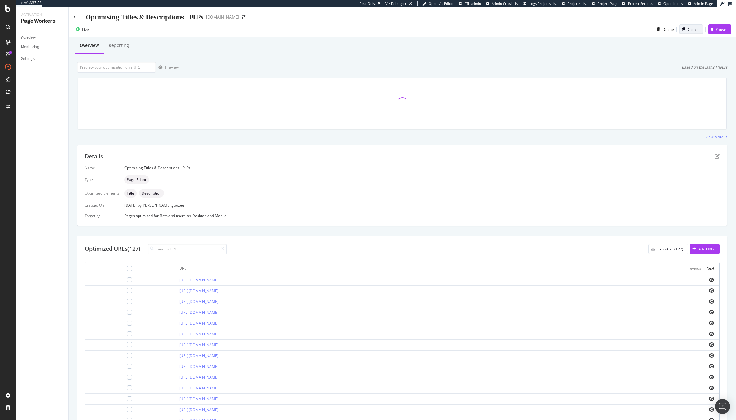
click at [681, 30] on div "button" at bounding box center [684, 29] width 8 height 4
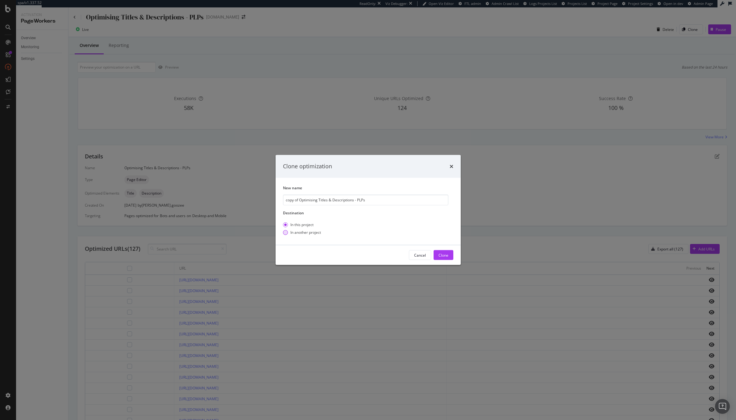
click at [303, 232] on div "In another project" at bounding box center [305, 232] width 31 height 5
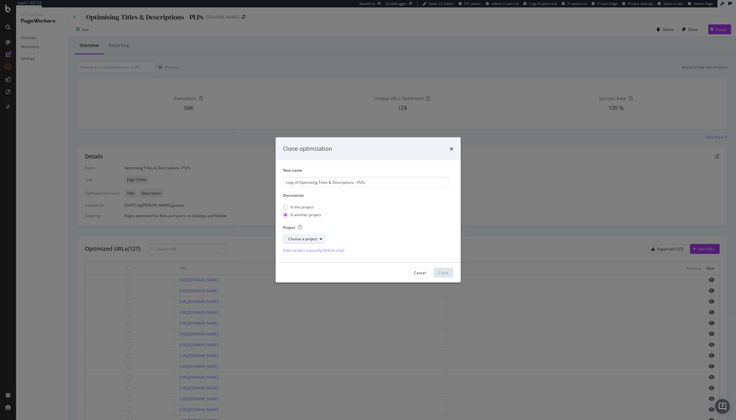
click at [311, 241] on div "Choose a project" at bounding box center [306, 239] width 36 height 9
click at [309, 258] on div "[DOMAIN_NAME]" at bounding box center [304, 260] width 30 height 5
click at [444, 275] on div "Clone" at bounding box center [444, 272] width 10 height 5
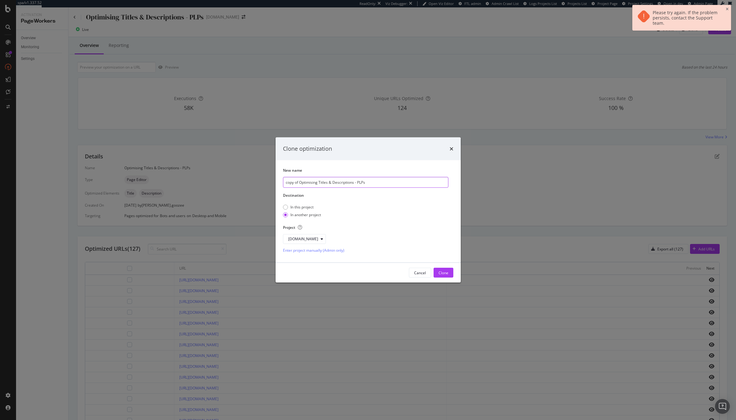
click at [380, 187] on input "copy of Optimising Titles & Descriptions - PLPs" at bounding box center [365, 182] width 165 height 11
drag, startPoint x: 381, startPoint y: 184, endPoint x: 300, endPoint y: 185, distance: 80.9
click at [300, 185] on input "copy of Optimising Titles & Descriptions - PLPs" at bounding box center [365, 182] width 165 height 11
click at [530, 151] on div "Clone optimization New name copy of Optimising Titles & Descriptions - PLPs Des…" at bounding box center [368, 210] width 736 height 420
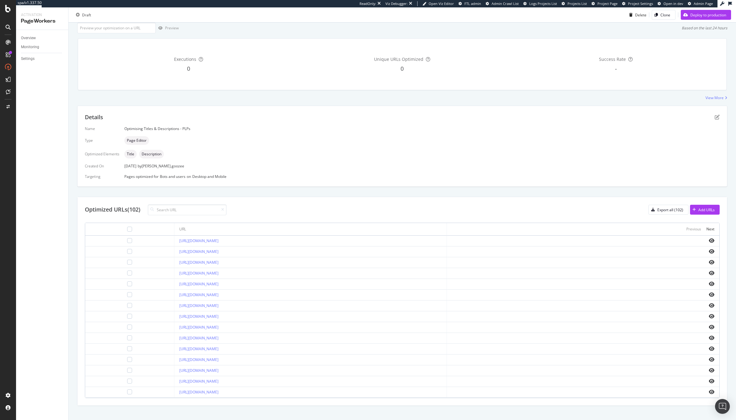
scroll to position [48, 0]
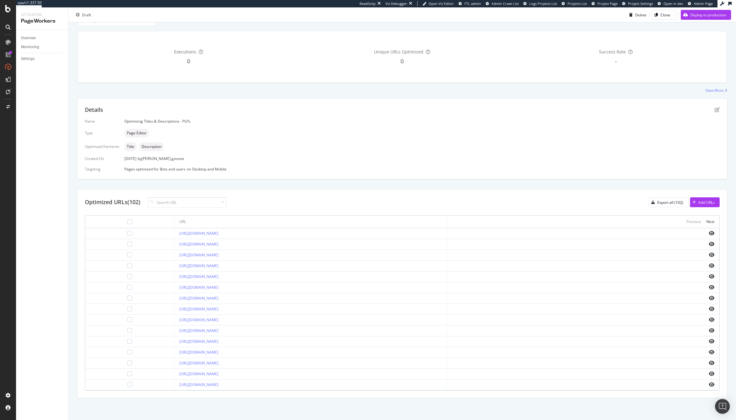
click at [702, 359] on td at bounding box center [583, 363] width 273 height 11
click at [709, 330] on icon "eye" at bounding box center [712, 330] width 6 height 5
click at [709, 371] on icon "eye" at bounding box center [712, 373] width 6 height 5
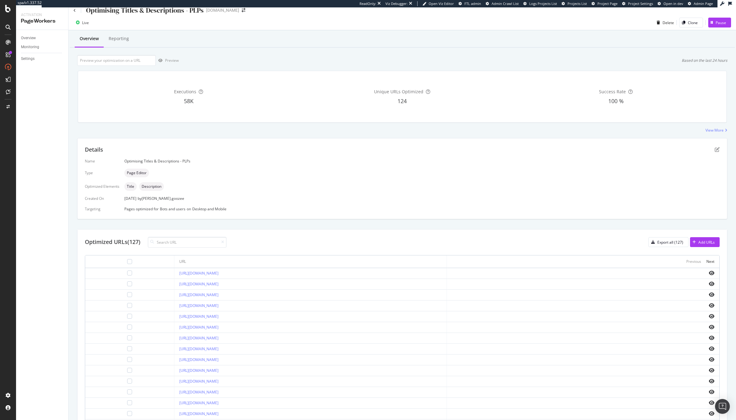
scroll to position [6, 0]
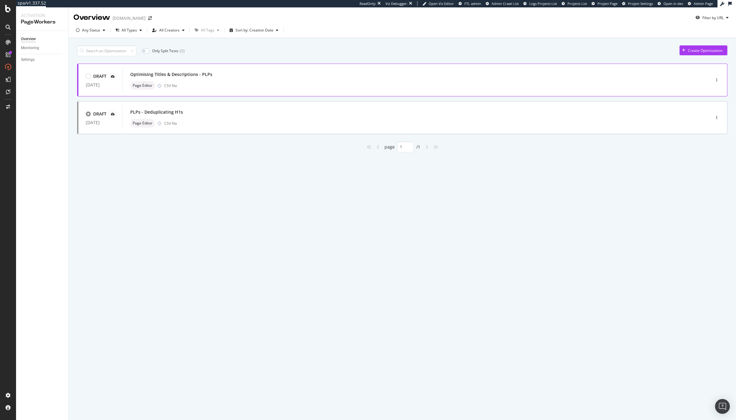
click at [301, 84] on div "Page Editor CSV file" at bounding box center [407, 85] width 554 height 9
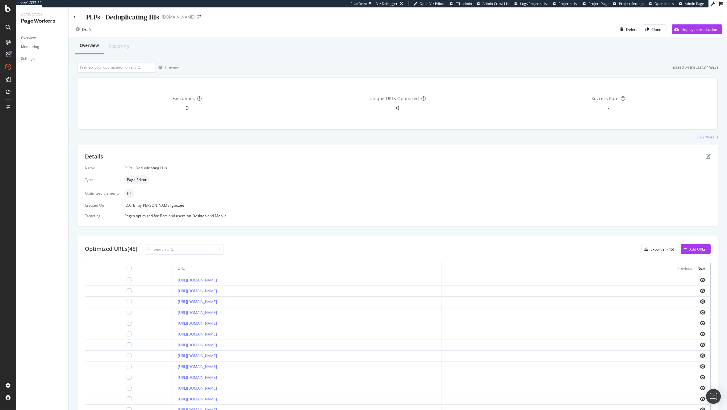
click at [10, 4] on div at bounding box center [8, 205] width 16 height 410
click at [8, 7] on icon at bounding box center [8, 8] width 6 height 7
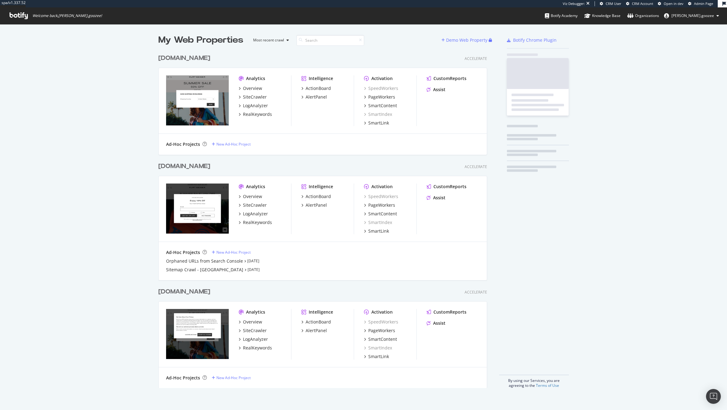
scroll to position [335, 328]
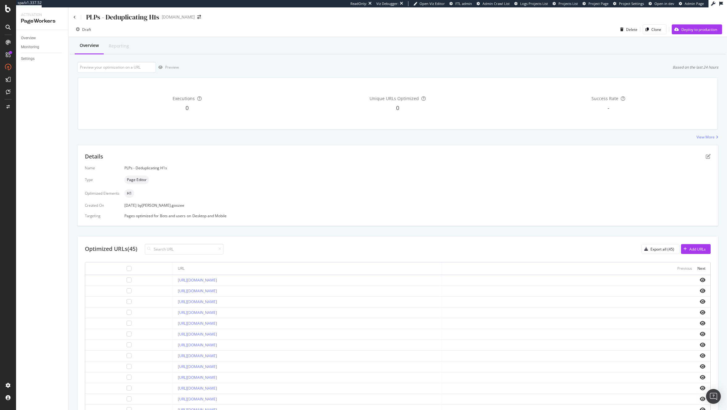
click at [8, 5] on icon at bounding box center [8, 8] width 6 height 7
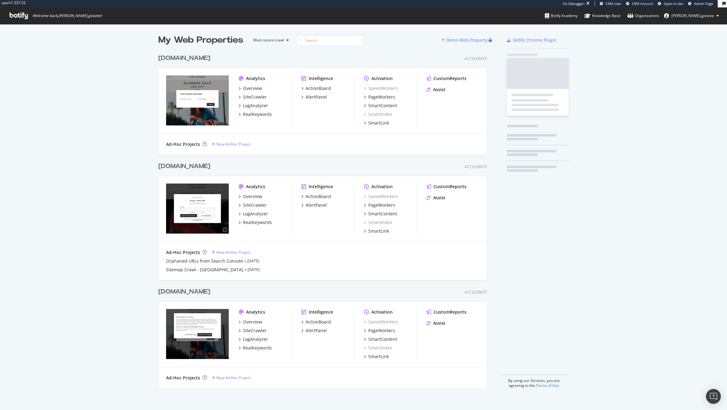
scroll to position [335, 328]
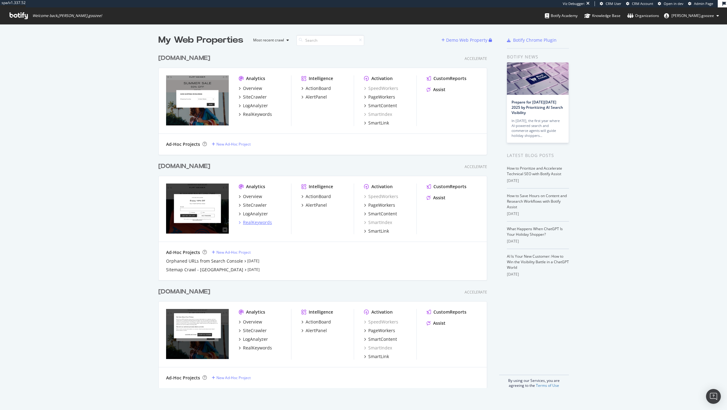
click at [259, 222] on div "RealKeywords" at bounding box center [257, 222] width 29 height 6
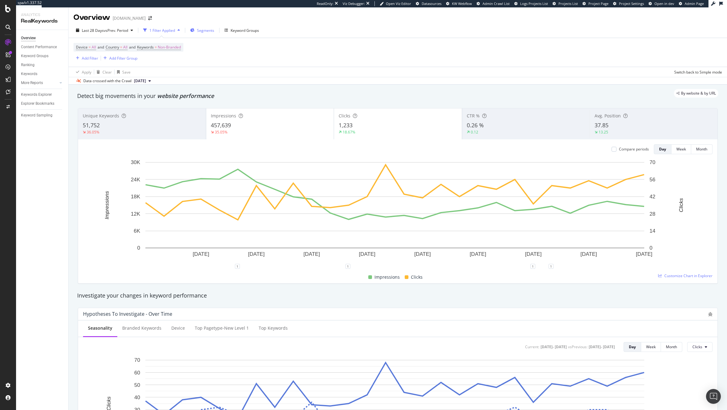
click at [207, 31] on span "Segments" at bounding box center [205, 30] width 17 height 5
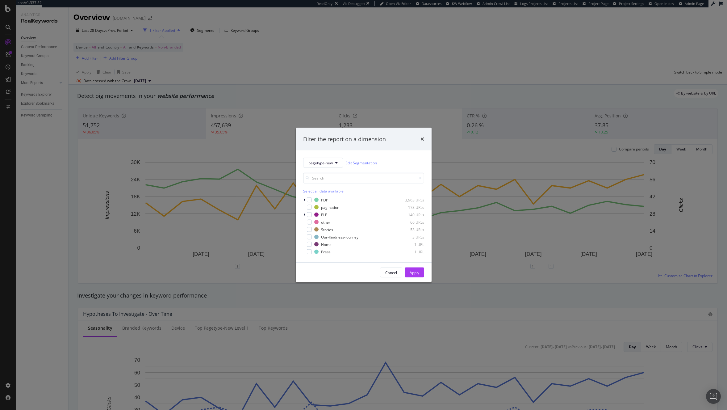
click at [326, 75] on div "Filter the report on a dimension pagetype-new Edit Segmentation Select all data…" at bounding box center [363, 205] width 727 height 410
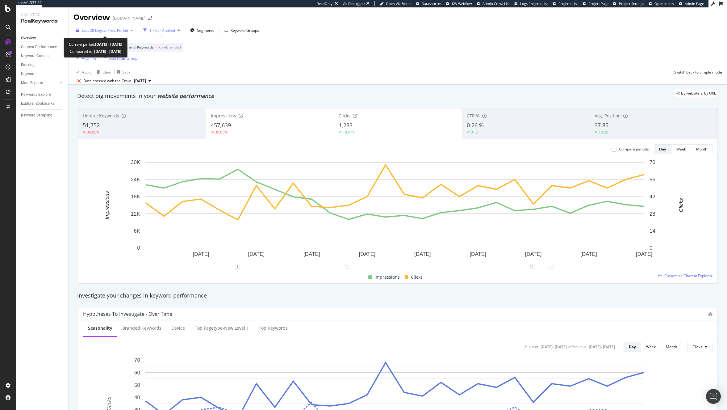
click at [115, 31] on span "vs Prev. Period" at bounding box center [116, 30] width 24 height 5
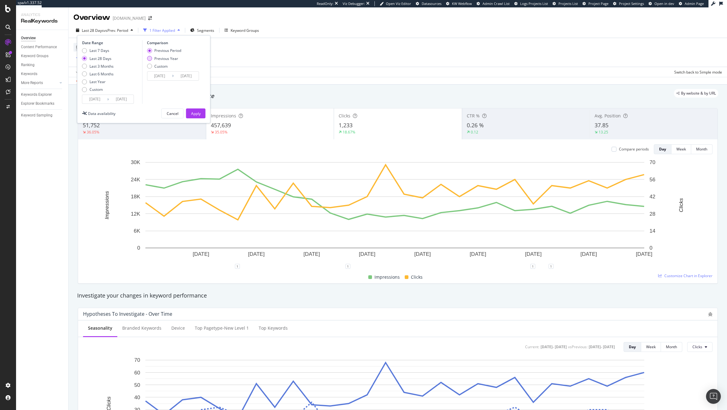
click at [176, 60] on div "Previous Year" at bounding box center [166, 58] width 24 height 5
type input "2024/09/03"
type input "2024/09/30"
click at [199, 112] on div "Apply" at bounding box center [196, 113] width 10 height 5
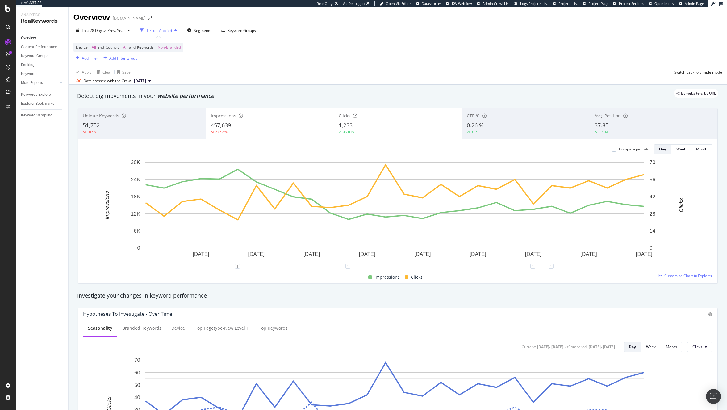
click at [263, 131] on div "22.54%" at bounding box center [270, 132] width 119 height 6
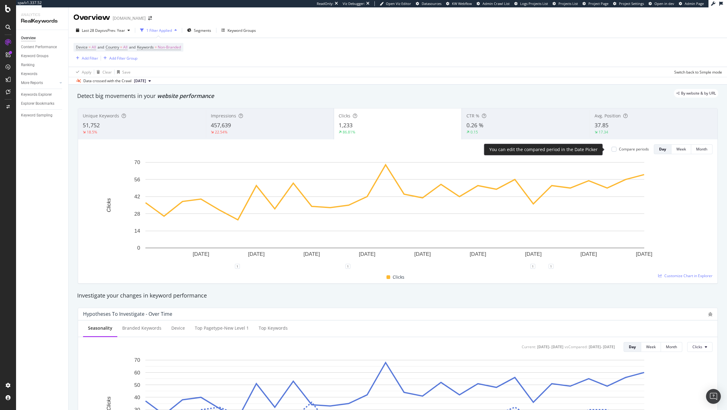
click at [619, 151] on div "Compare periods" at bounding box center [634, 148] width 30 height 5
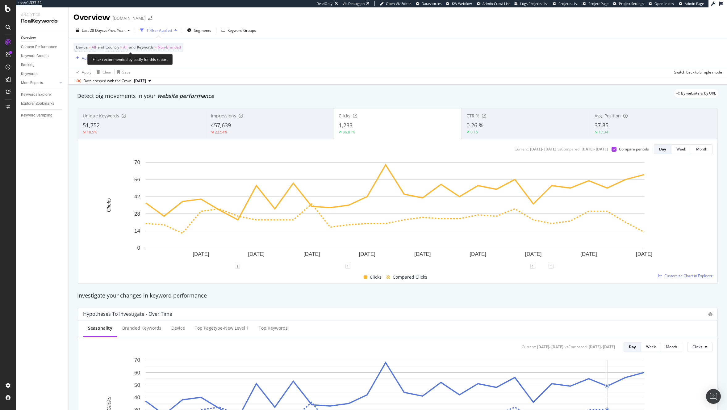
click at [174, 44] on span "Non-Branded" at bounding box center [169, 47] width 23 height 9
click at [319, 71] on div "Apply Clear Save Switch back to Simple mode" at bounding box center [398, 72] width 658 height 10
click at [202, 32] on span "Segments" at bounding box center [202, 30] width 17 height 5
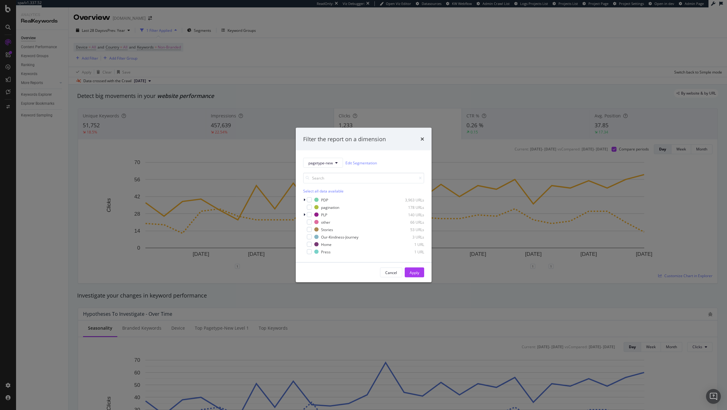
click at [207, 61] on div "Filter the report on a dimension pagetype-new Edit Segmentation Select all data…" at bounding box center [363, 205] width 727 height 410
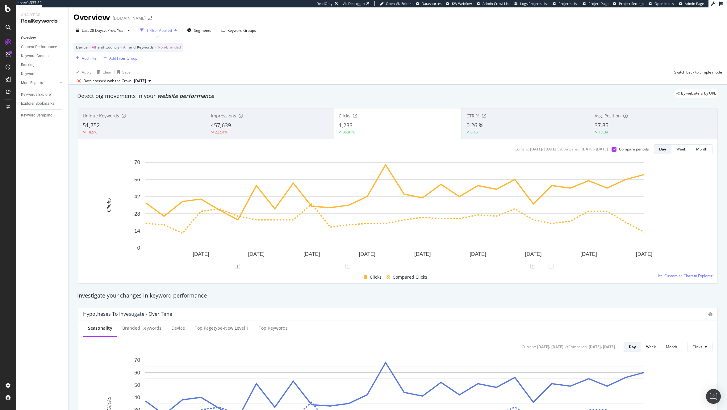
click at [80, 57] on div "button" at bounding box center [77, 58] width 8 height 4
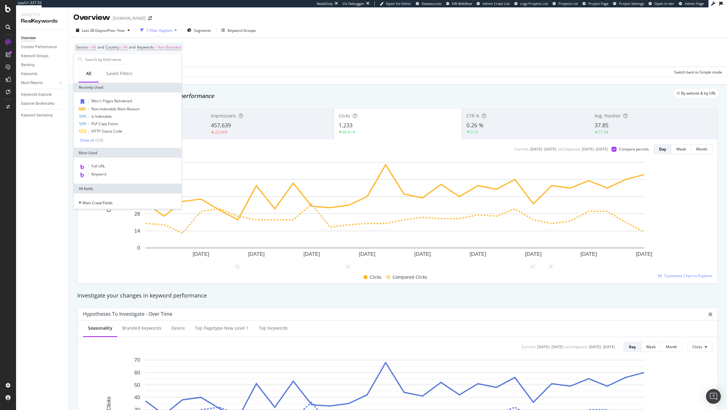
type input "a"
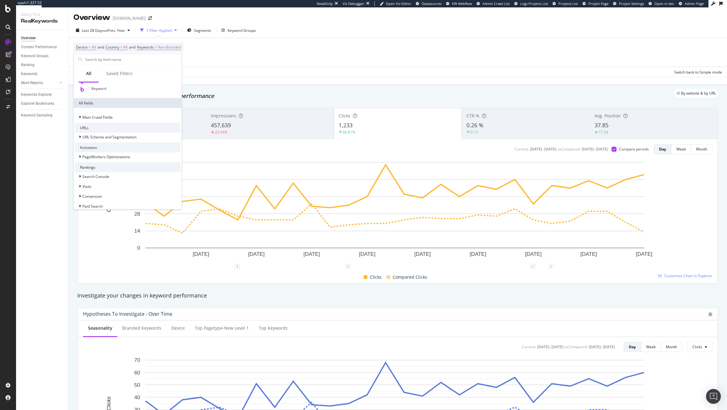
scroll to position [83, 0]
click at [80, 158] on icon at bounding box center [80, 159] width 2 height 4
click at [99, 168] on span "Optimizations" at bounding box center [107, 166] width 24 height 5
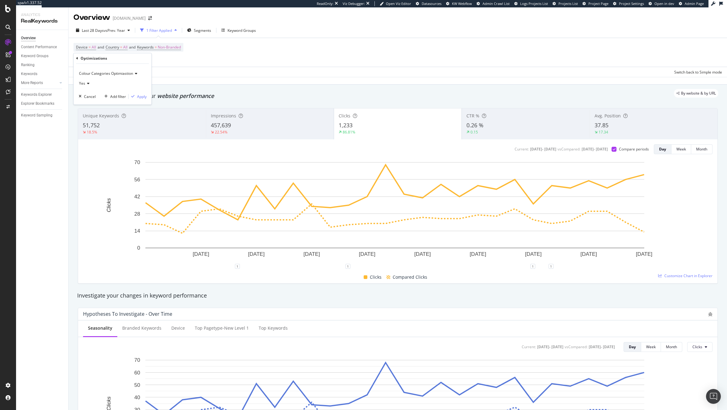
click at [109, 81] on div "Yes" at bounding box center [113, 83] width 68 height 10
click at [110, 71] on span "Colour Categories Optimiastion" at bounding box center [106, 73] width 54 height 5
click at [129, 84] on span "Colour Categories Optimiastion" at bounding box center [111, 86] width 58 height 5
click at [141, 96] on div "Apply" at bounding box center [142, 96] width 10 height 5
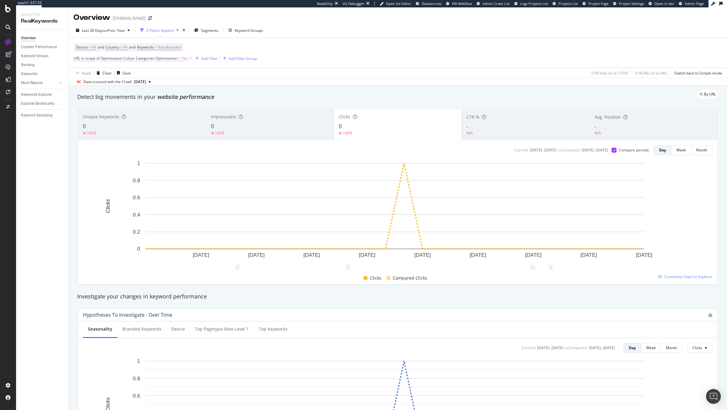
click at [178, 60] on span "URL in scope of Optimization Colour Categories Optimiastion = Yes" at bounding box center [130, 59] width 114 height 6
click at [98, 70] on span "Colour Categories Optimiastion" at bounding box center [106, 72] width 54 height 5
click at [30, 63] on div "Overview SiteCrawler LogAnalyzer RealKeywords EngagementAnalytics" at bounding box center [44, 79] width 42 height 51
click at [30, 68] on div "SiteCrawler" at bounding box center [34, 68] width 22 height 6
